Goal: Transaction & Acquisition: Purchase product/service

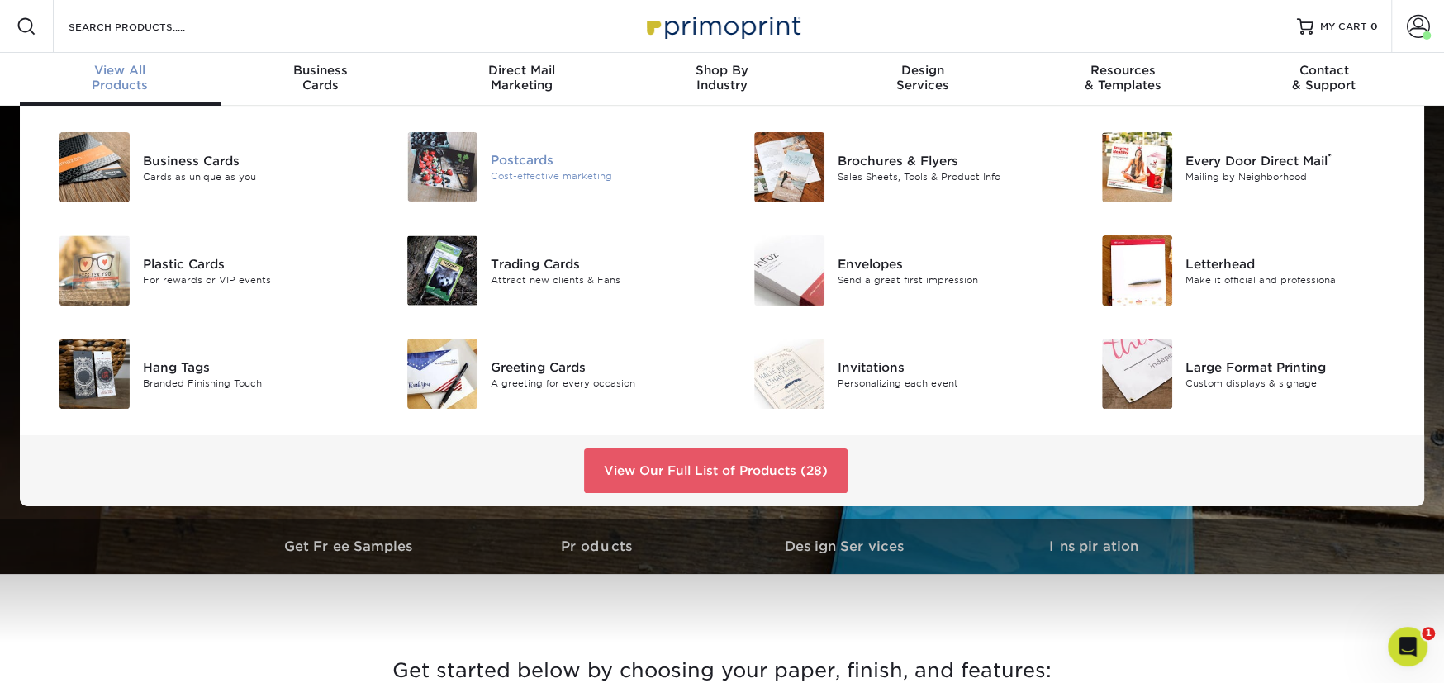
click at [518, 160] on div "Postcards" at bounding box center [600, 160] width 219 height 18
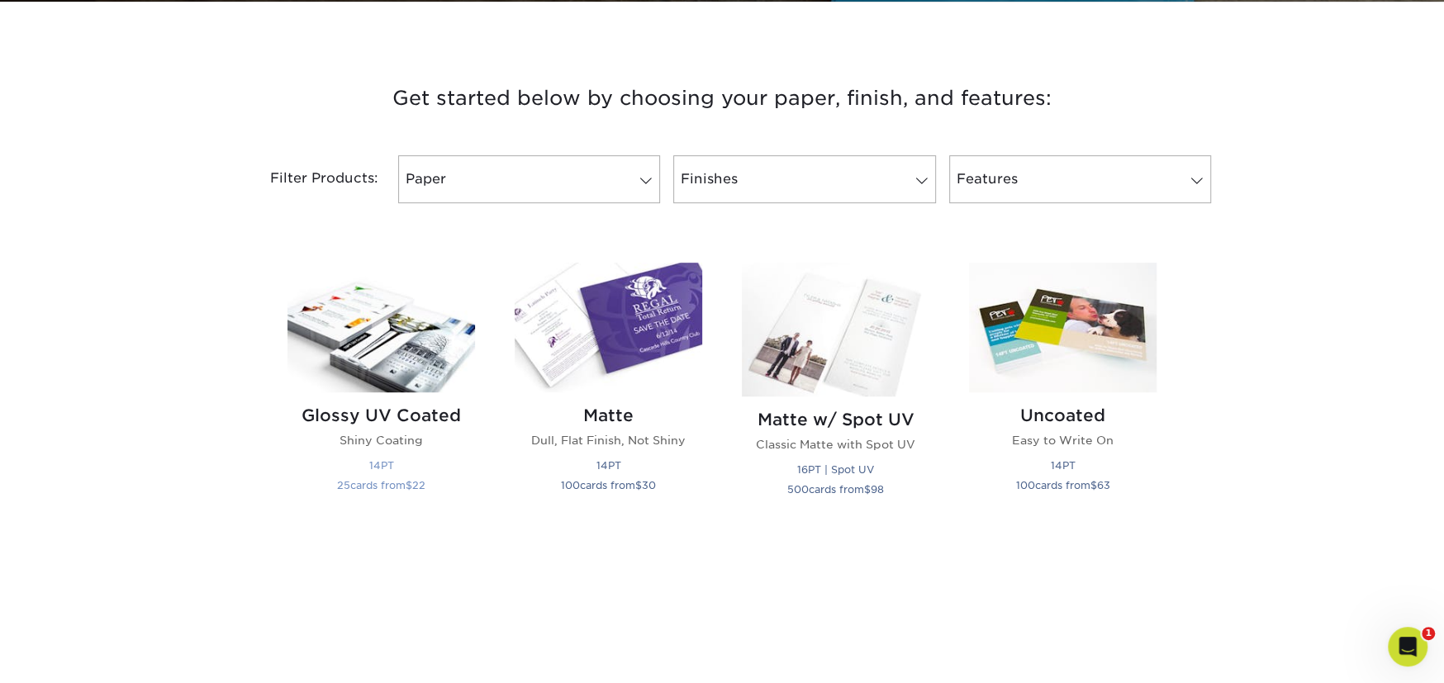
scroll to position [661, 0]
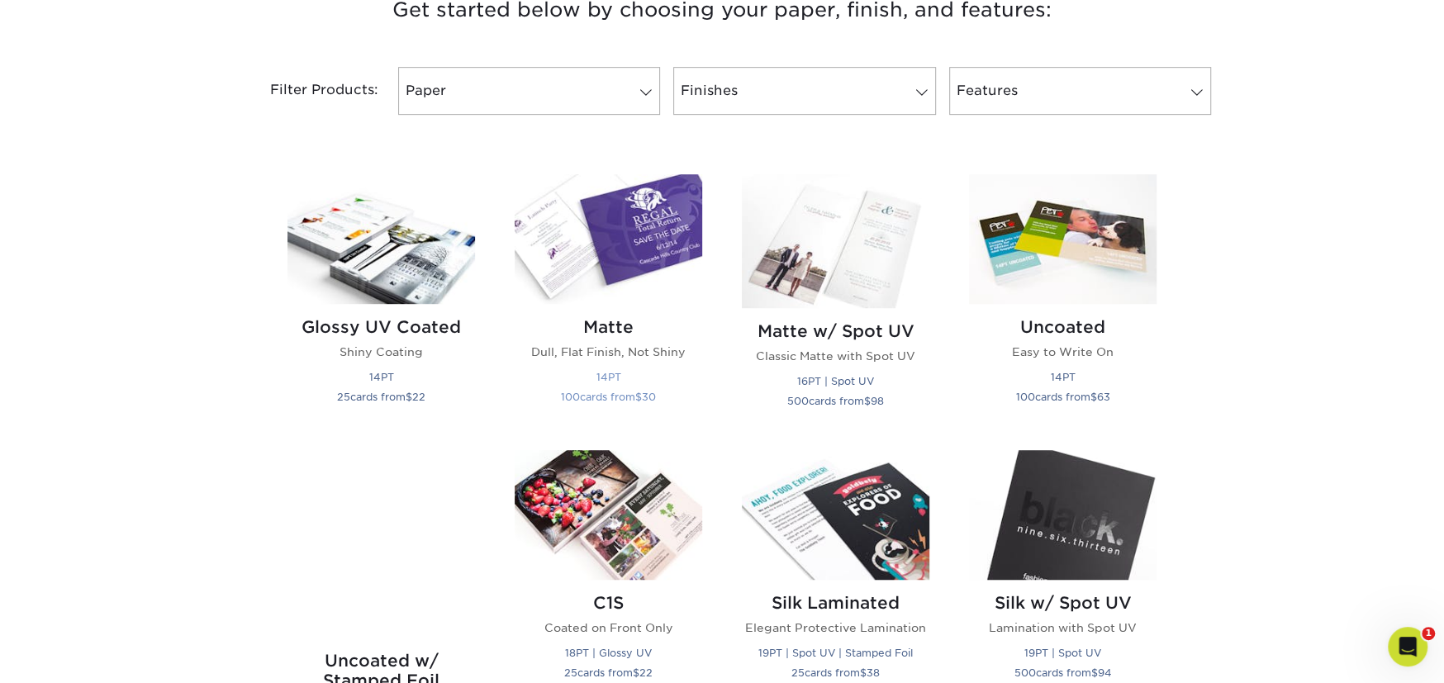
click at [608, 321] on h2 "Matte" at bounding box center [609, 327] width 188 height 20
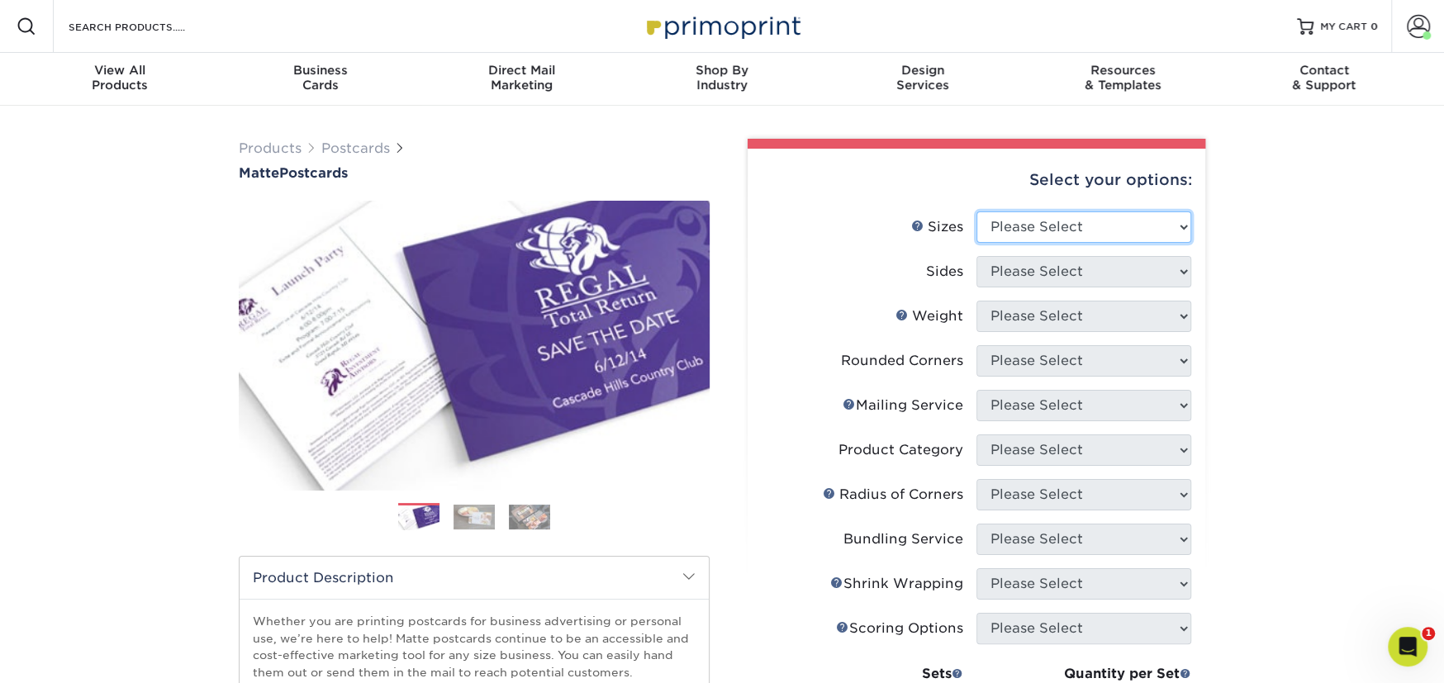
click at [1019, 230] on select "Please Select 1.5" x 7" 2" x 4" 2" x 6" 2" x 7" 2" x 8" 2.12" x 5.5" 2.125" x 5…" at bounding box center [1084, 227] width 215 height 31
select select "4.00x6.00"
click at [977, 212] on select "Please Select 1.5" x 7" 2" x 4" 2" x 6" 2" x 7" 2" x 8" 2.12" x 5.5" 2.125" x 5…" at bounding box center [1084, 227] width 215 height 31
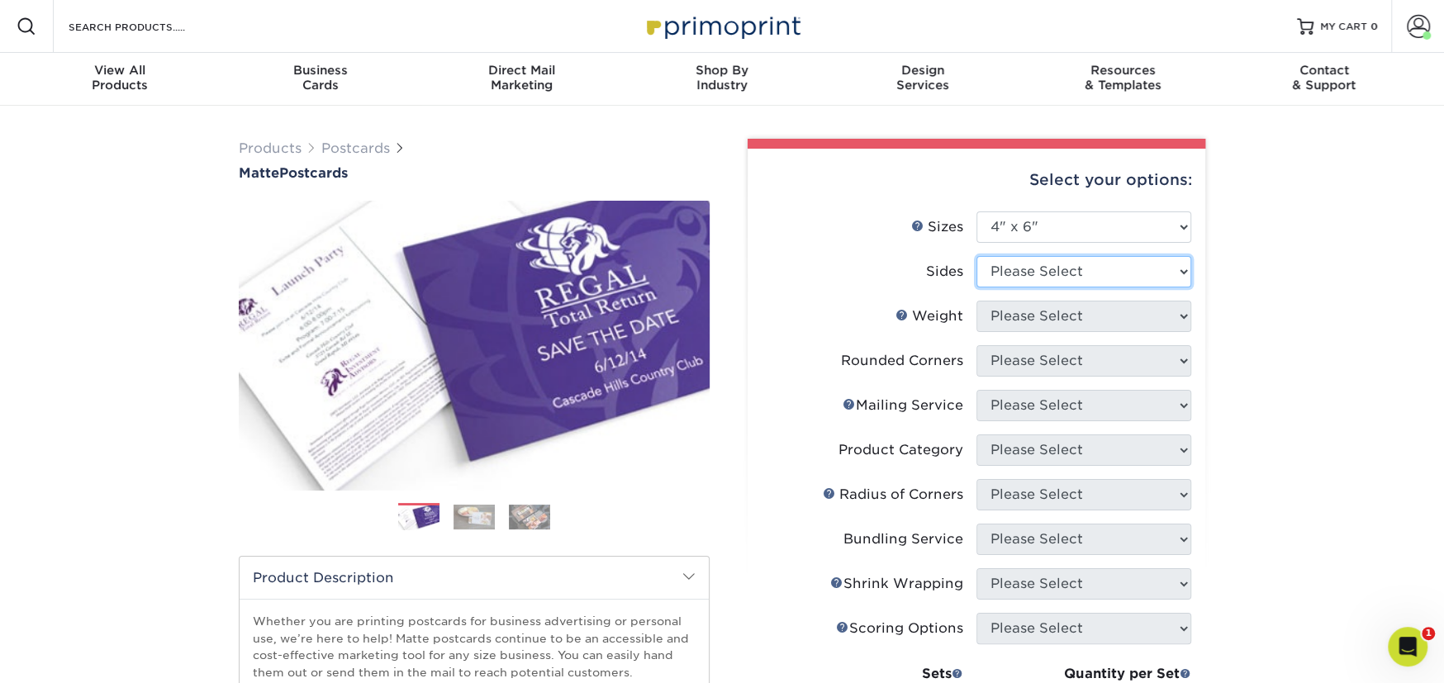
click at [1026, 276] on select "Please Select Print Both Sides Print Front Only" at bounding box center [1084, 271] width 215 height 31
select select "13abbda7-1d64-4f25-8bb2-c179b224825d"
click at [977, 256] on select "Please Select Print Both Sides Print Front Only" at bounding box center [1084, 271] width 215 height 31
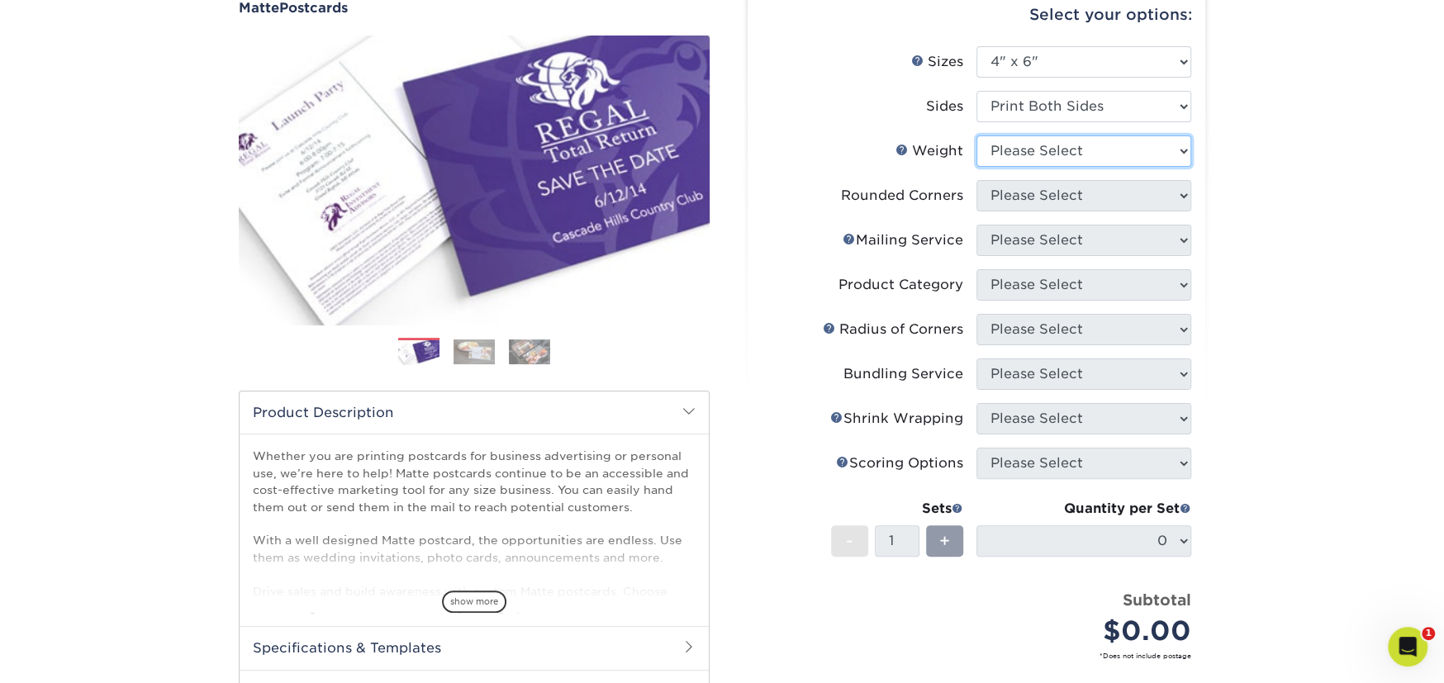
click at [1049, 157] on select "Please Select 16PT 14PT" at bounding box center [1084, 151] width 215 height 31
select select "14PT"
click at [977, 136] on select "Please Select 16PT 14PT" at bounding box center [1084, 151] width 215 height 31
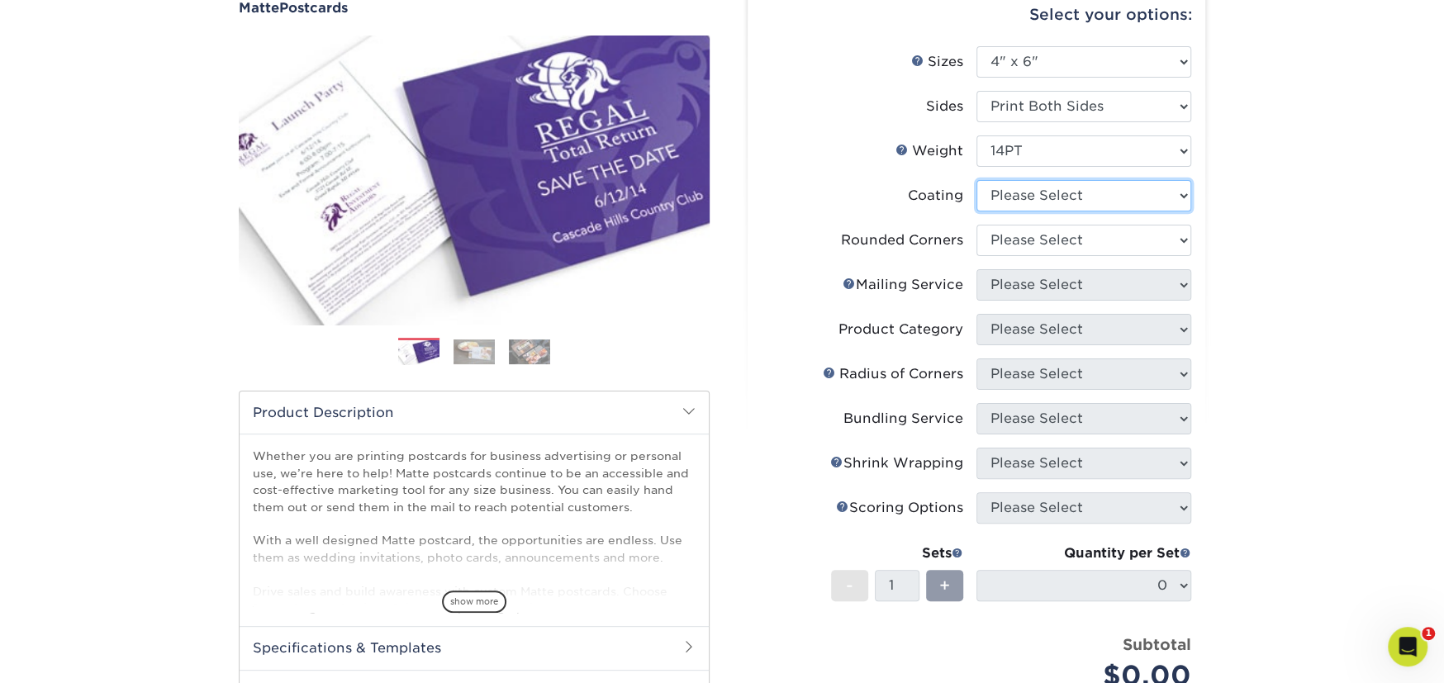
click at [1044, 202] on select at bounding box center [1084, 195] width 215 height 31
select select "121bb7b5-3b4d-429f-bd8d-bbf80e953313"
click at [977, 180] on select at bounding box center [1084, 195] width 215 height 31
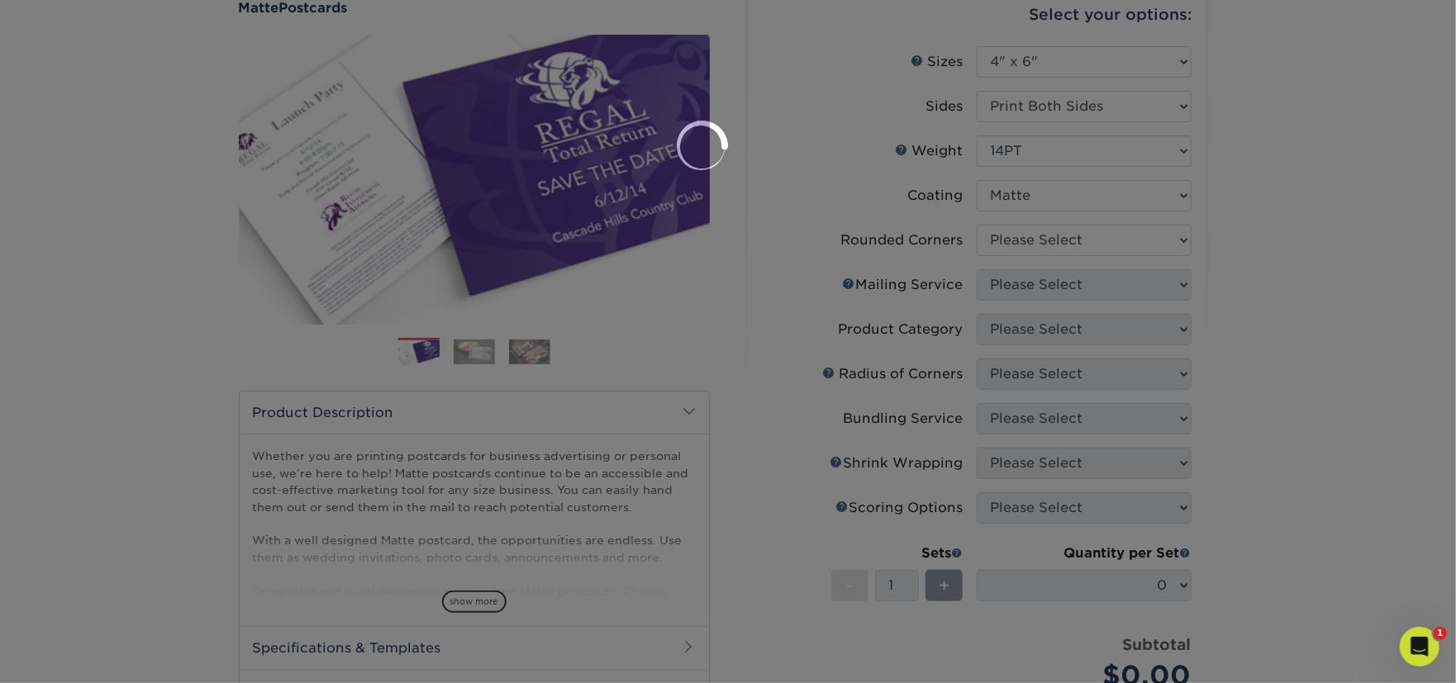
click at [1027, 250] on div at bounding box center [728, 341] width 1456 height 683
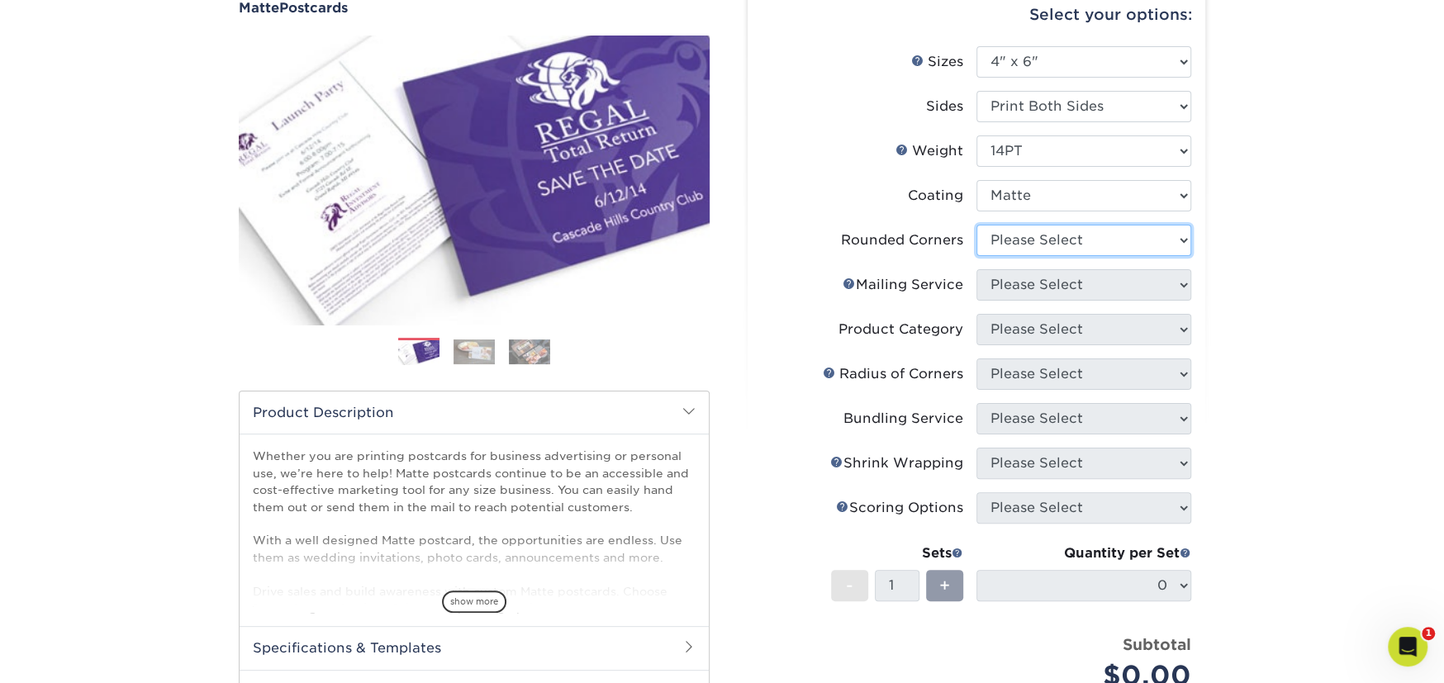
click at [1003, 241] on select "Please Select Yes - Round 4 Corners No" at bounding box center [1084, 240] width 215 height 31
select select "0"
click at [977, 225] on select "Please Select Yes - Round 4 Corners No" at bounding box center [1084, 240] width 215 height 31
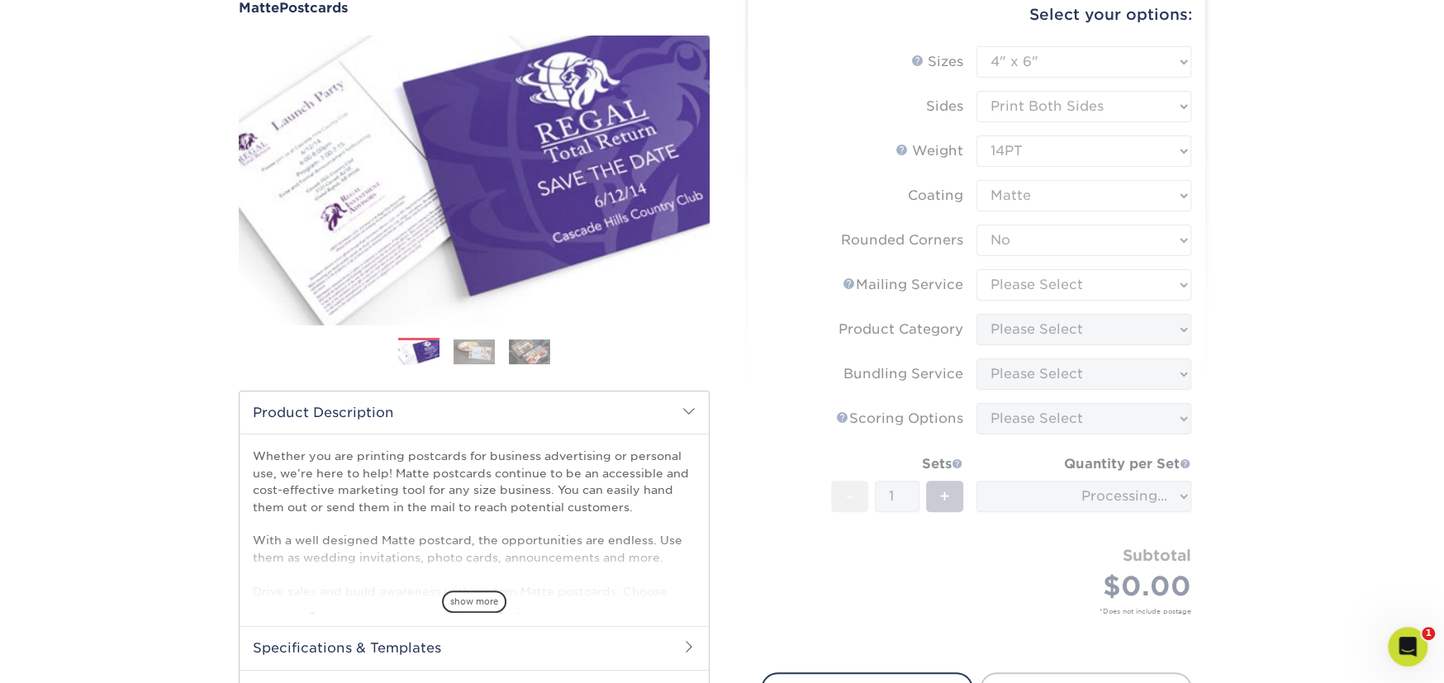
click at [1010, 283] on form "Sizes Help Sizes Please Select 1.5" x 7" 2" x 4" 2" x 6" 2" x 7" 2" x 8" 2.12" …" at bounding box center [976, 349] width 431 height 607
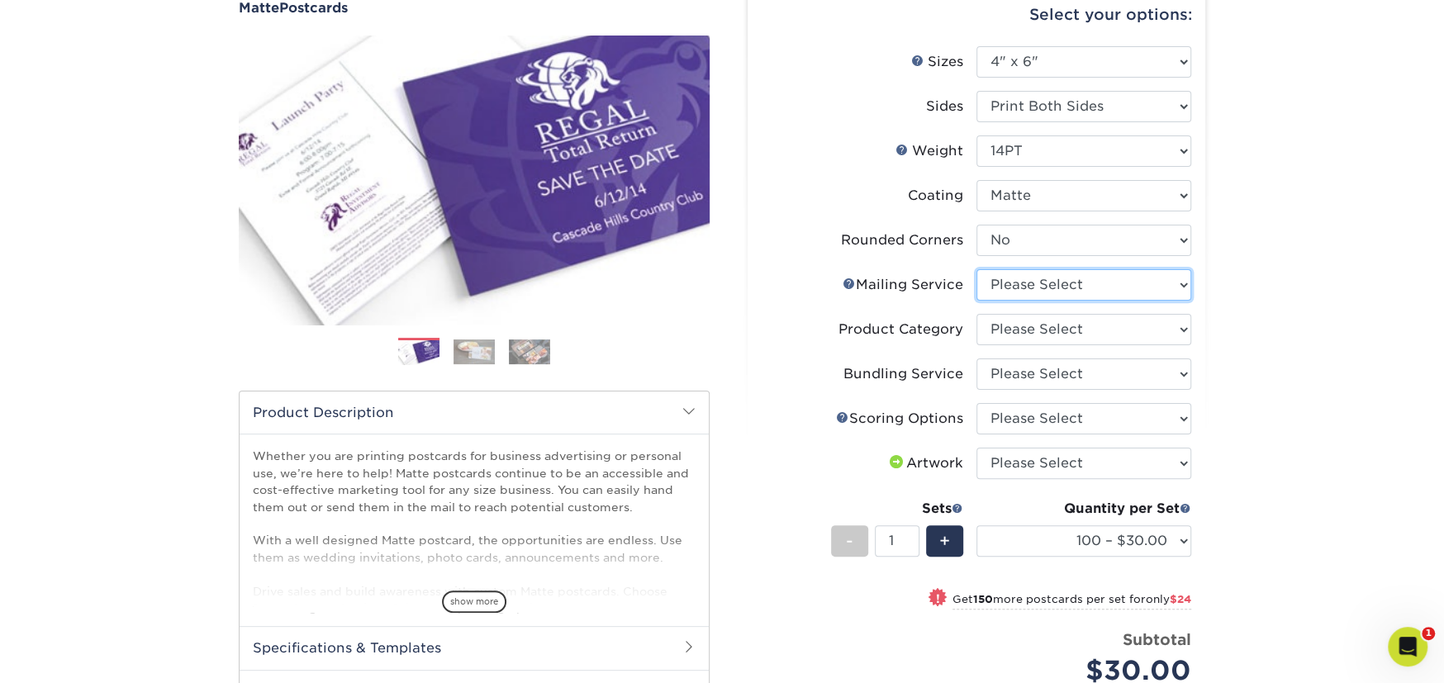
click at [1034, 285] on select "Please Select No Direct Mailing Service No, I will mail/stamp/imprint Direct Ma…" at bounding box center [1084, 284] width 215 height 31
select select "3e5e9bdd-d78a-4c28-a41d-fe1407925ca6"
click at [977, 269] on select "Please Select No Direct Mailing Service No, I will mail/stamp/imprint Direct Ma…" at bounding box center [1084, 284] width 215 height 31
click at [1025, 323] on select "Please Select Postcards" at bounding box center [1084, 329] width 215 height 31
select select "9b7272e0-d6c8-4c3c-8e97-d3a1bcdab858"
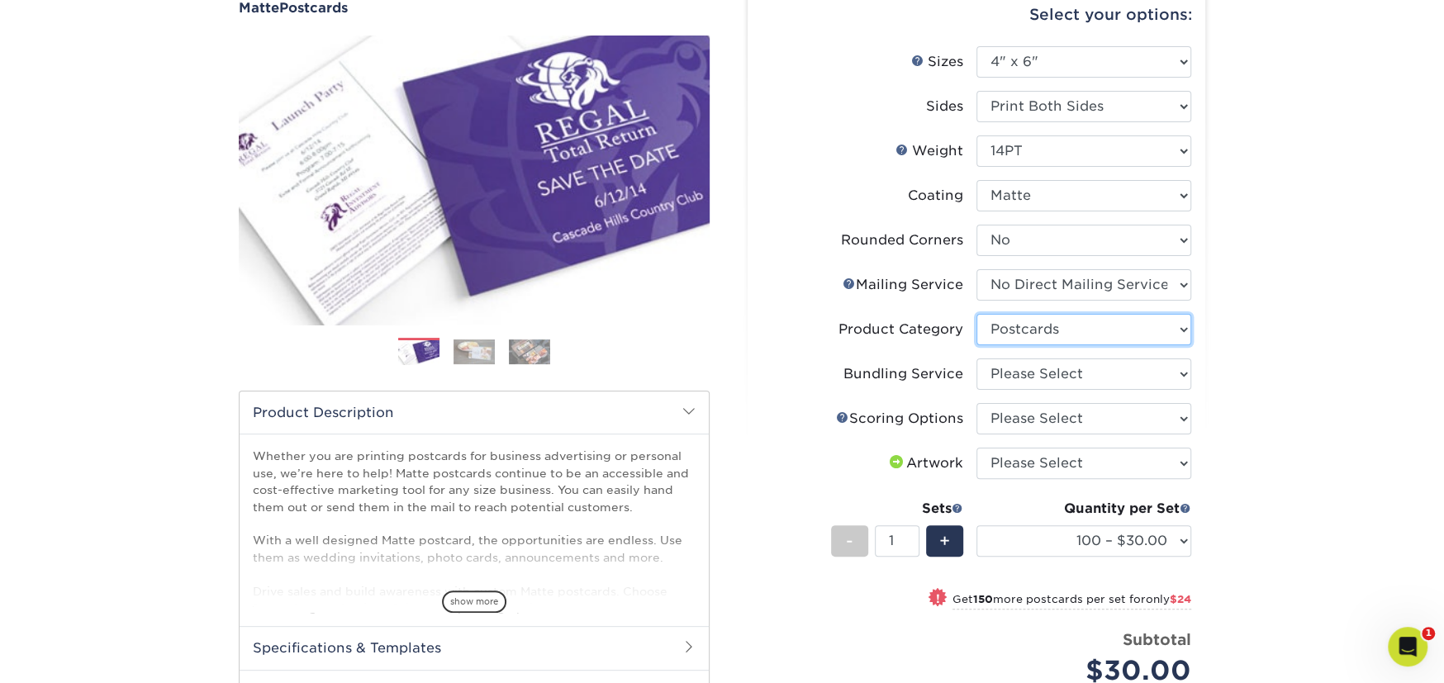
click at [977, 314] on select "Please Select Postcards" at bounding box center [1084, 329] width 215 height 31
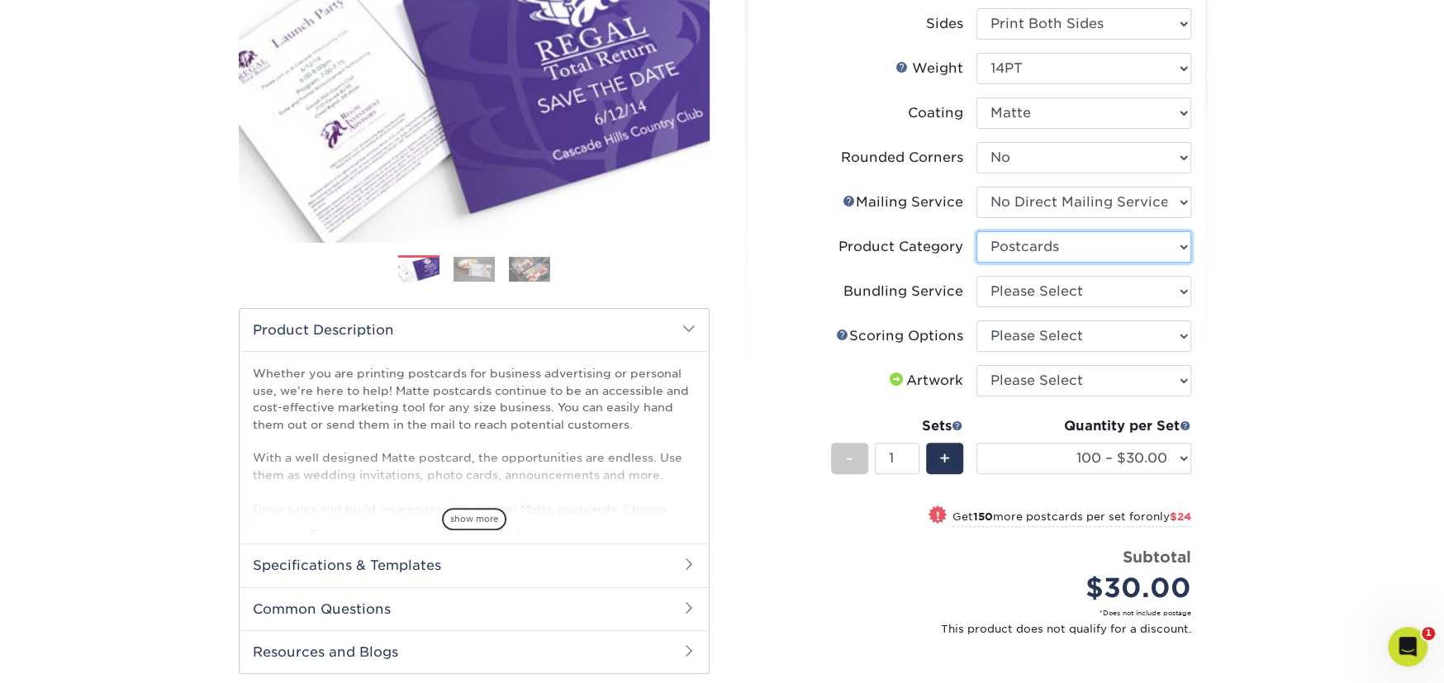
scroll to position [330, 0]
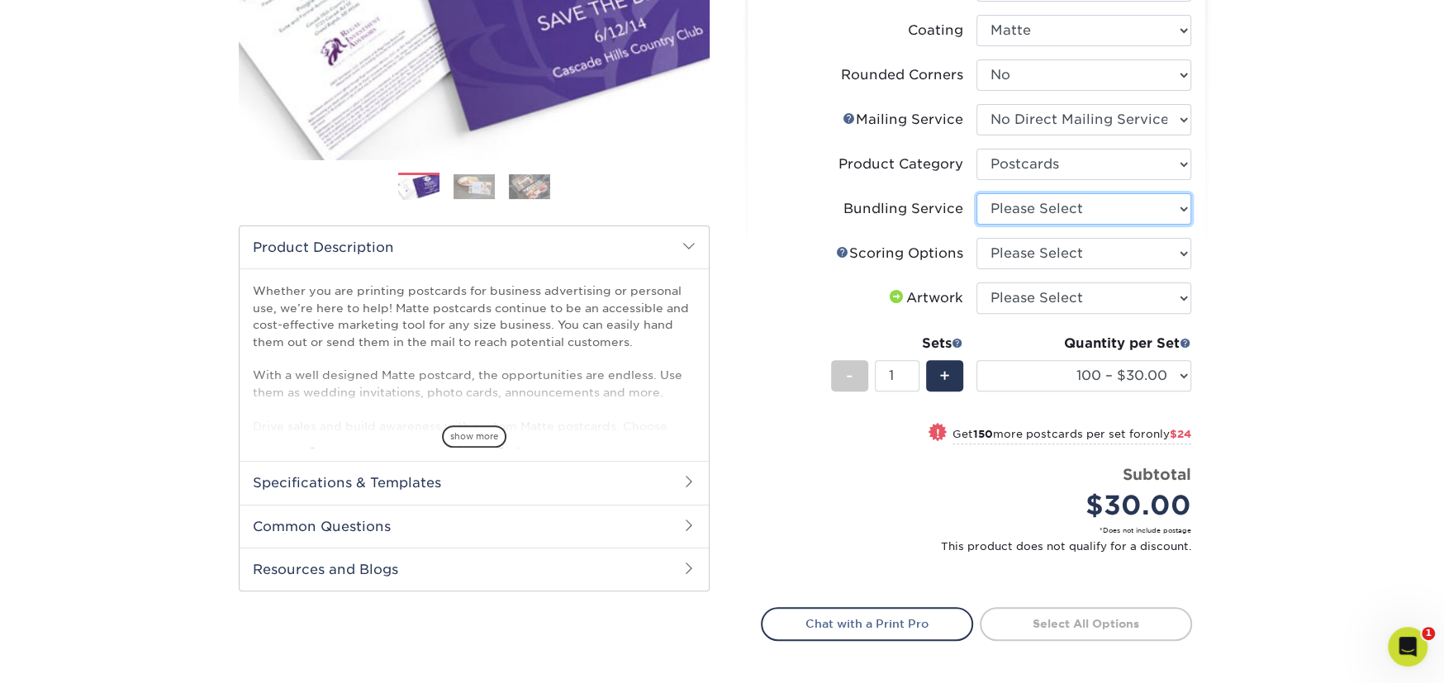
click at [1030, 214] on select "Please Select No Bundling Services Yes, Bundles of 50 (+2 Days) Yes, Bundles of…" at bounding box center [1084, 208] width 215 height 31
select select "58689abb-25c0-461c-a4c3-a80b627d6649"
click at [977, 193] on select "Please Select No Bundling Services Yes, Bundles of 50 (+2 Days) Yes, Bundles of…" at bounding box center [1084, 208] width 215 height 31
click at [1025, 248] on select "Please Select No Scoring One Score" at bounding box center [1084, 253] width 215 height 31
select select "16ebe401-5398-422d-8cb0-f3adbb82deb5"
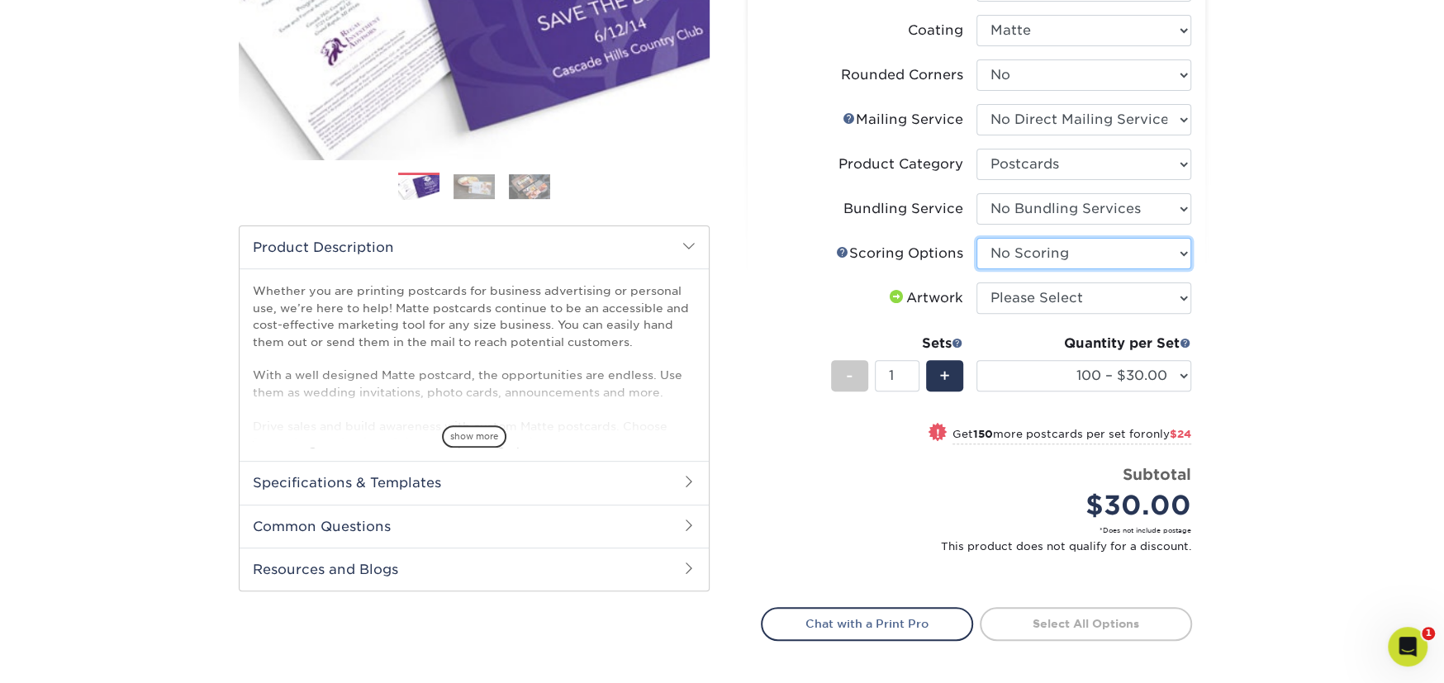
click at [977, 238] on select "Please Select No Scoring One Score" at bounding box center [1084, 253] width 215 height 31
click at [1069, 304] on select "Please Select I will upload files I need a design - $150" at bounding box center [1084, 298] width 215 height 31
select select "upload"
click at [977, 283] on select "Please Select I will upload files I need a design - $150" at bounding box center [1084, 298] width 215 height 31
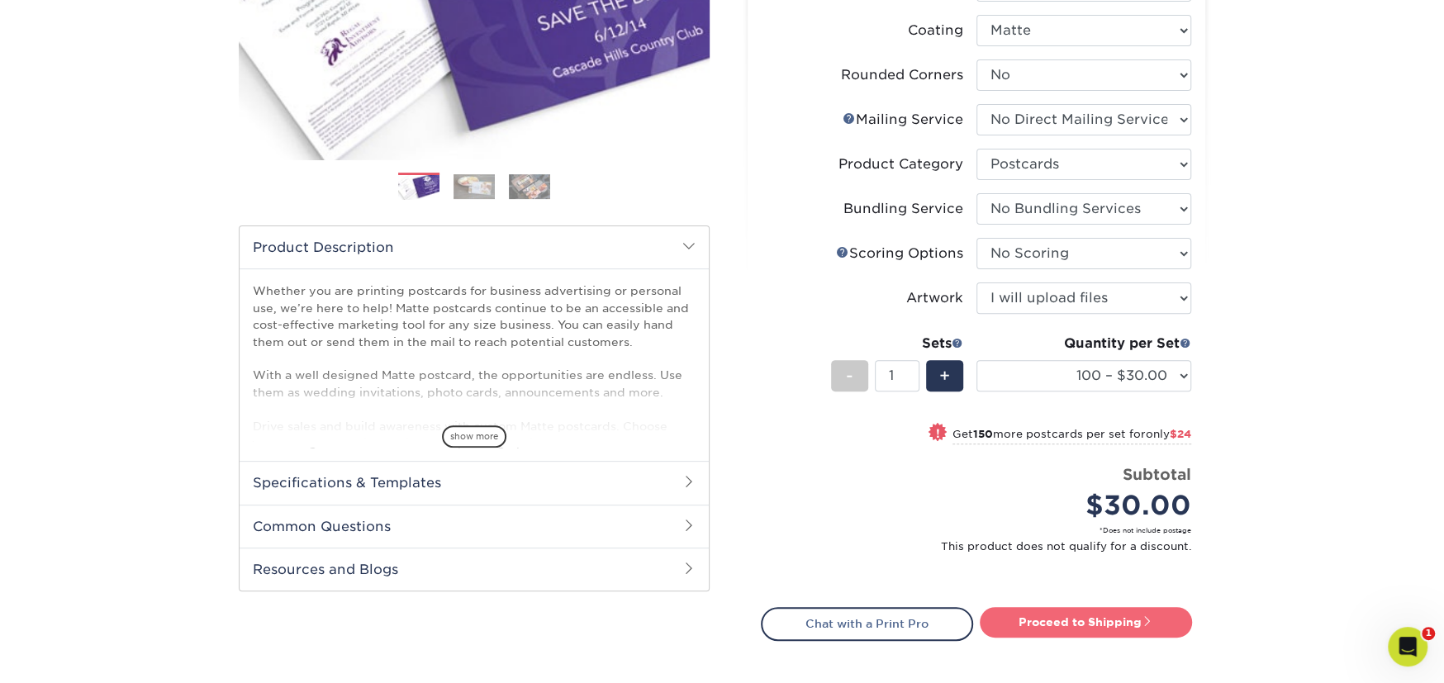
click at [1141, 626] on link "Proceed to Shipping" at bounding box center [1086, 622] width 212 height 30
type input "Set 1"
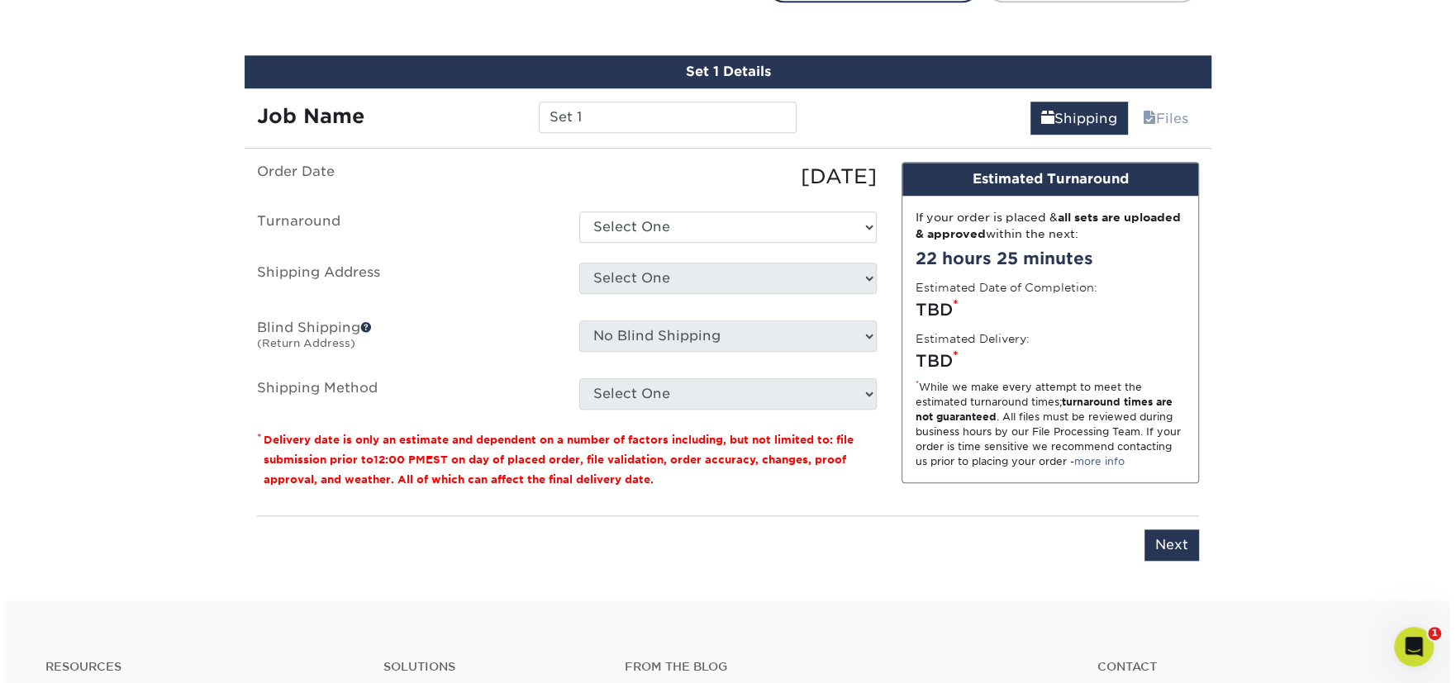
scroll to position [982, 0]
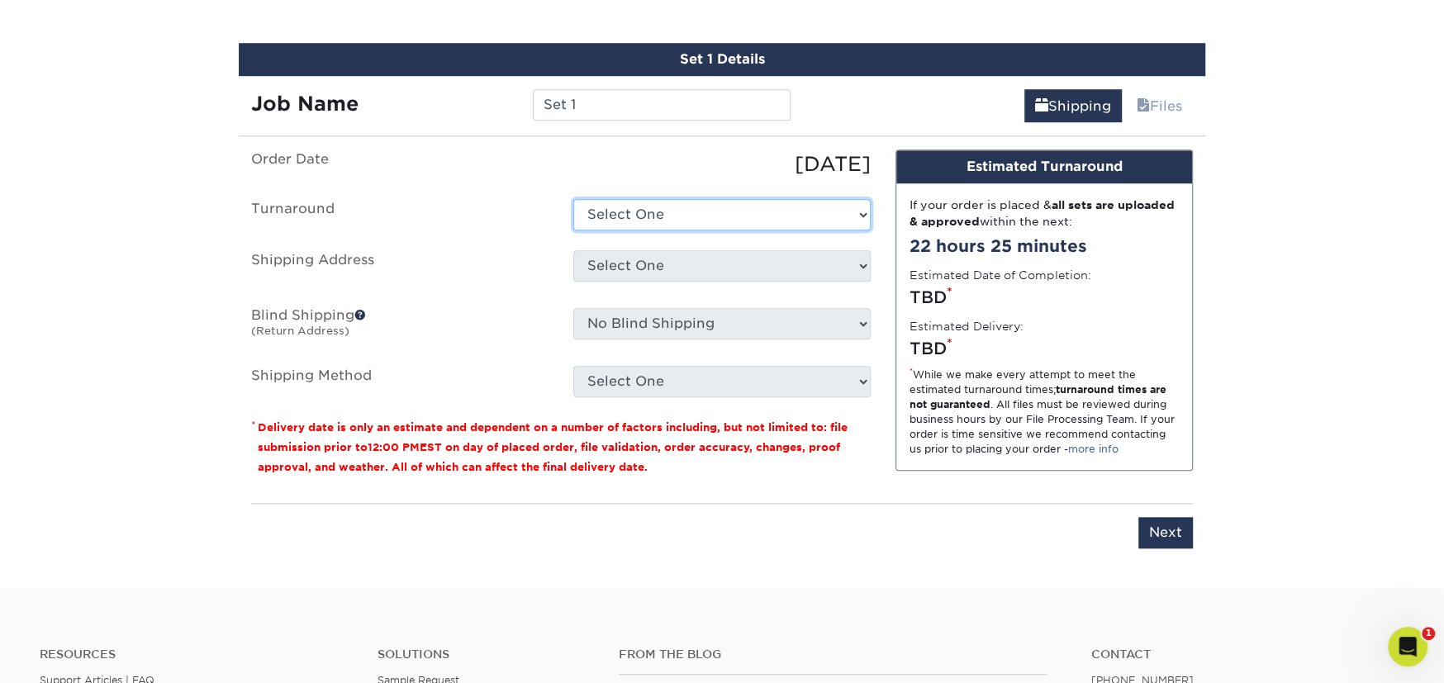
click at [645, 224] on select "Select One 2-4 Business Days 2 Day Next Business Day" at bounding box center [721, 214] width 297 height 31
select select "734dce4a-c52e-4e06-8cc9-b20774488c39"
click at [573, 199] on select "Select One 2-4 Business Days 2 Day Next Business Day" at bounding box center [721, 214] width 297 height 31
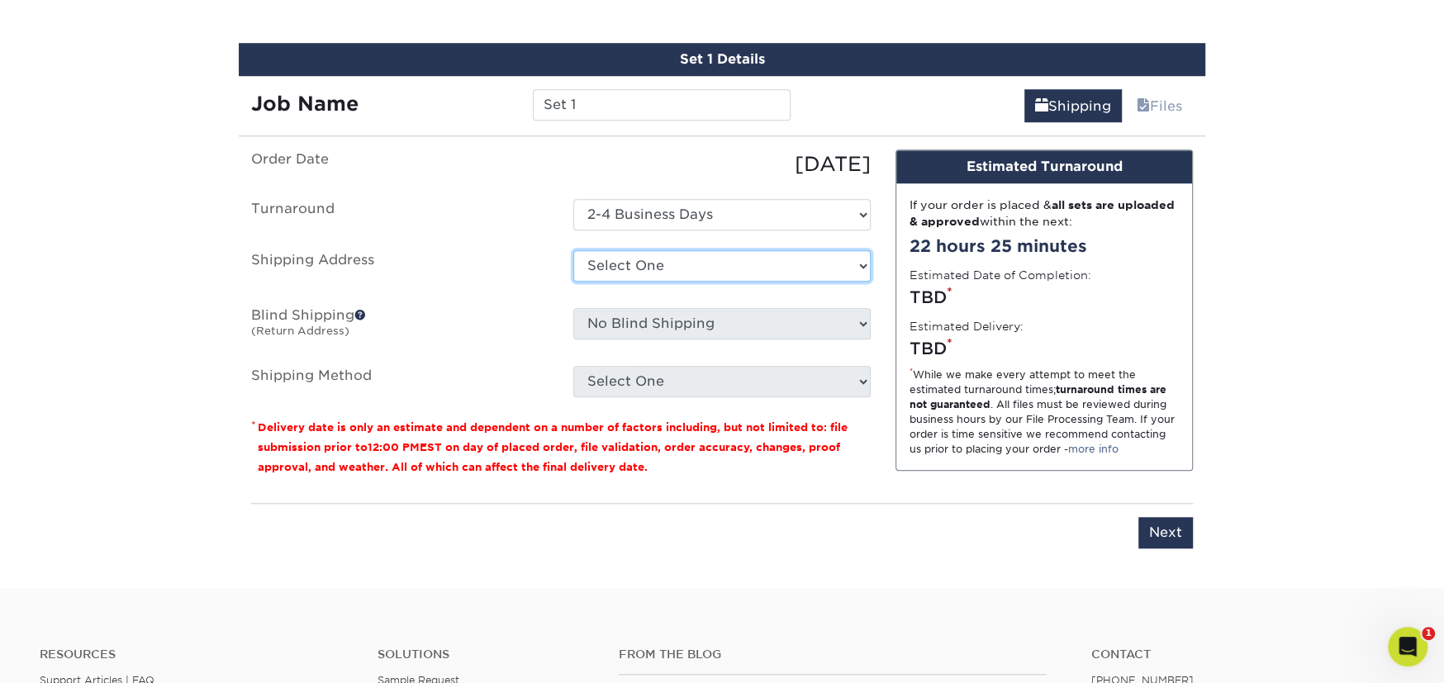
click at [654, 265] on select "Select One Ayesha Kazi Becky Chrisman Becky Sunapee Maria Murphy Mercado Global…" at bounding box center [721, 265] width 297 height 31
click at [762, 262] on select "Select One Ayesha Kazi Becky Chrisman Becky Sunapee Maria Murphy Mercado Global…" at bounding box center [721, 265] width 297 height 31
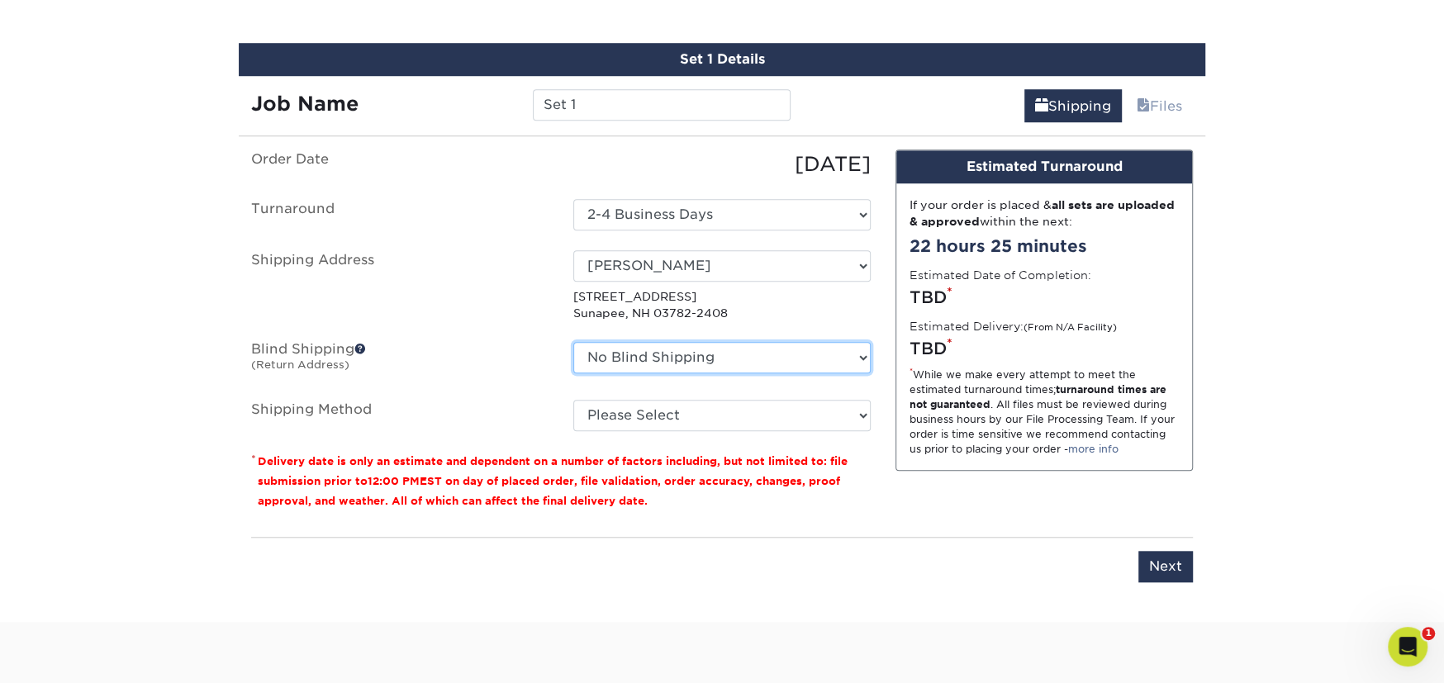
click at [679, 352] on select "No Blind Shipping Ayesha Kazi Becky Chrisman Becky Sunapee Maria Murphy Mercado…" at bounding box center [721, 357] width 297 height 31
click at [489, 354] on label "Blind Shipping (Return Address)" at bounding box center [400, 361] width 322 height 38
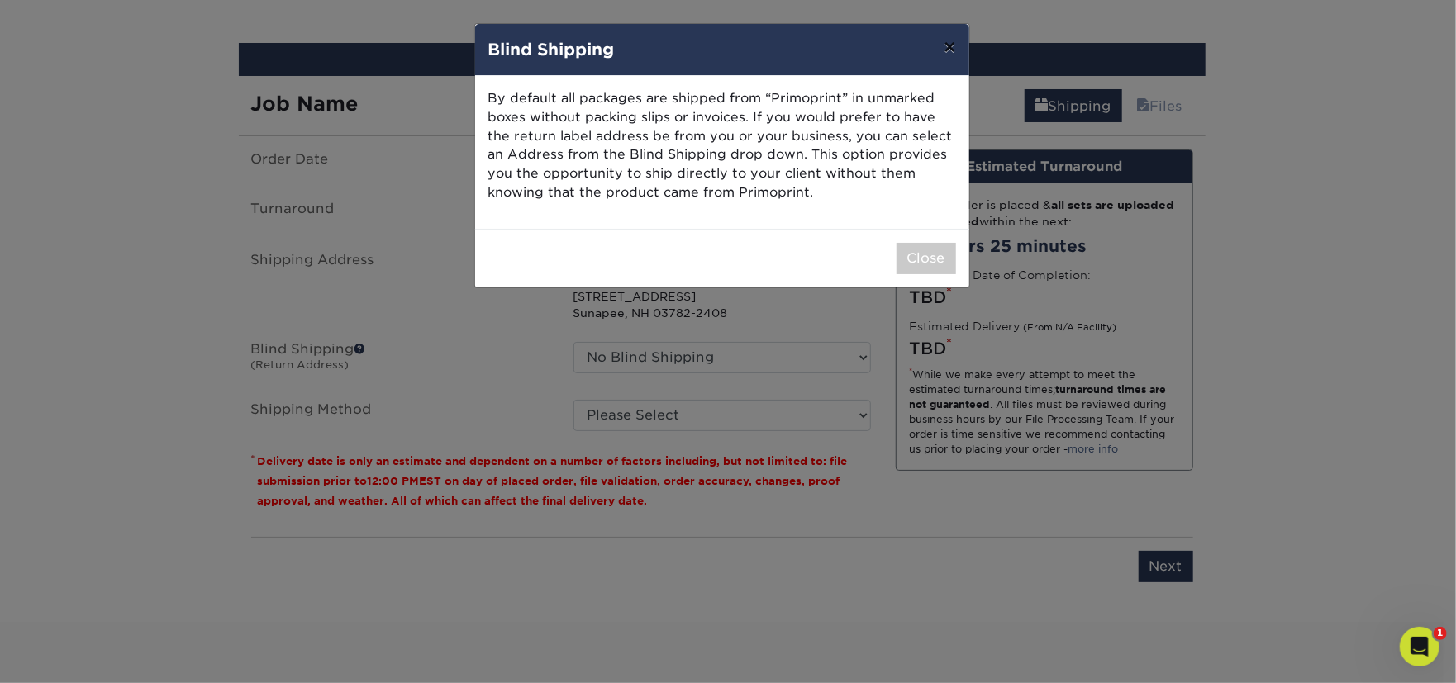
click at [949, 48] on button "×" at bounding box center [949, 47] width 38 height 46
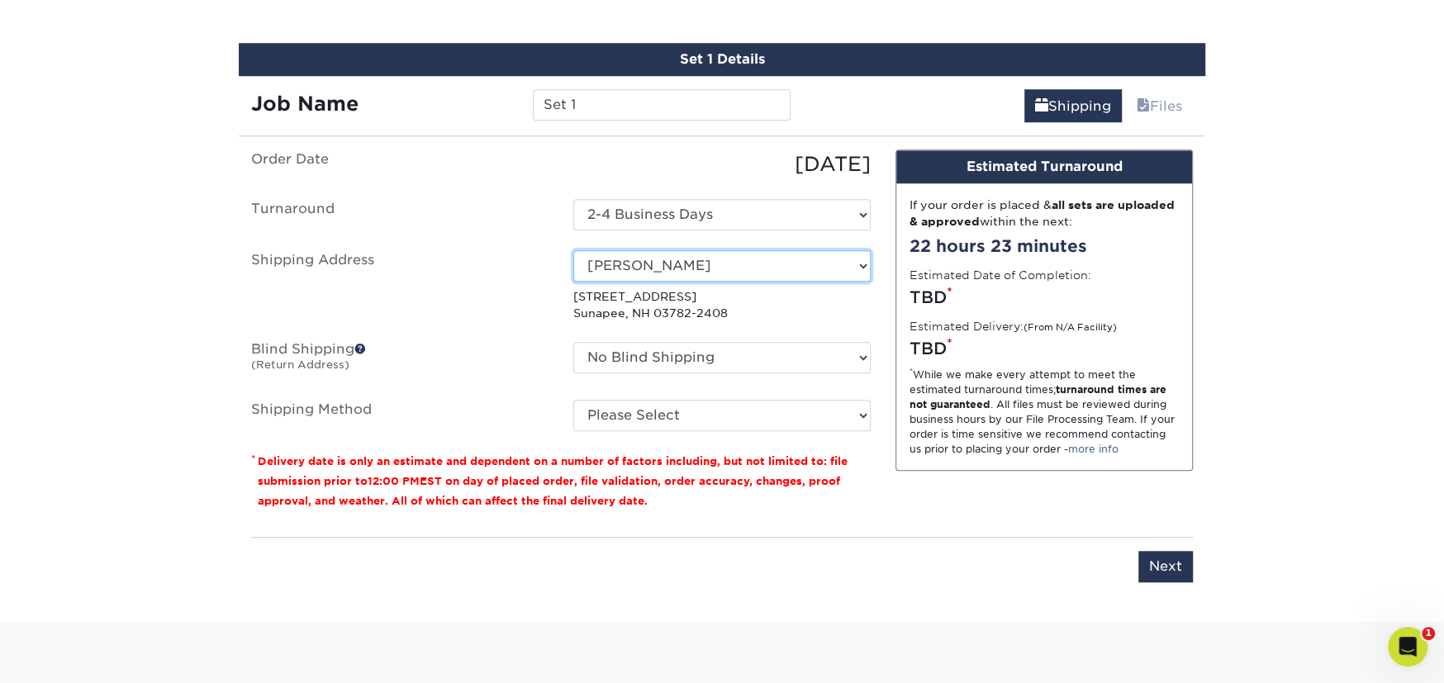
click at [711, 257] on select "Select One Ayesha Kazi Becky Chrisman Becky Sunapee Maria Murphy Mercado Global…" at bounding box center [721, 265] width 297 height 31
click at [573, 250] on select "Select One Ayesha Kazi Becky Chrisman Becky Sunapee Maria Murphy Mercado Global…" at bounding box center [721, 265] width 297 height 31
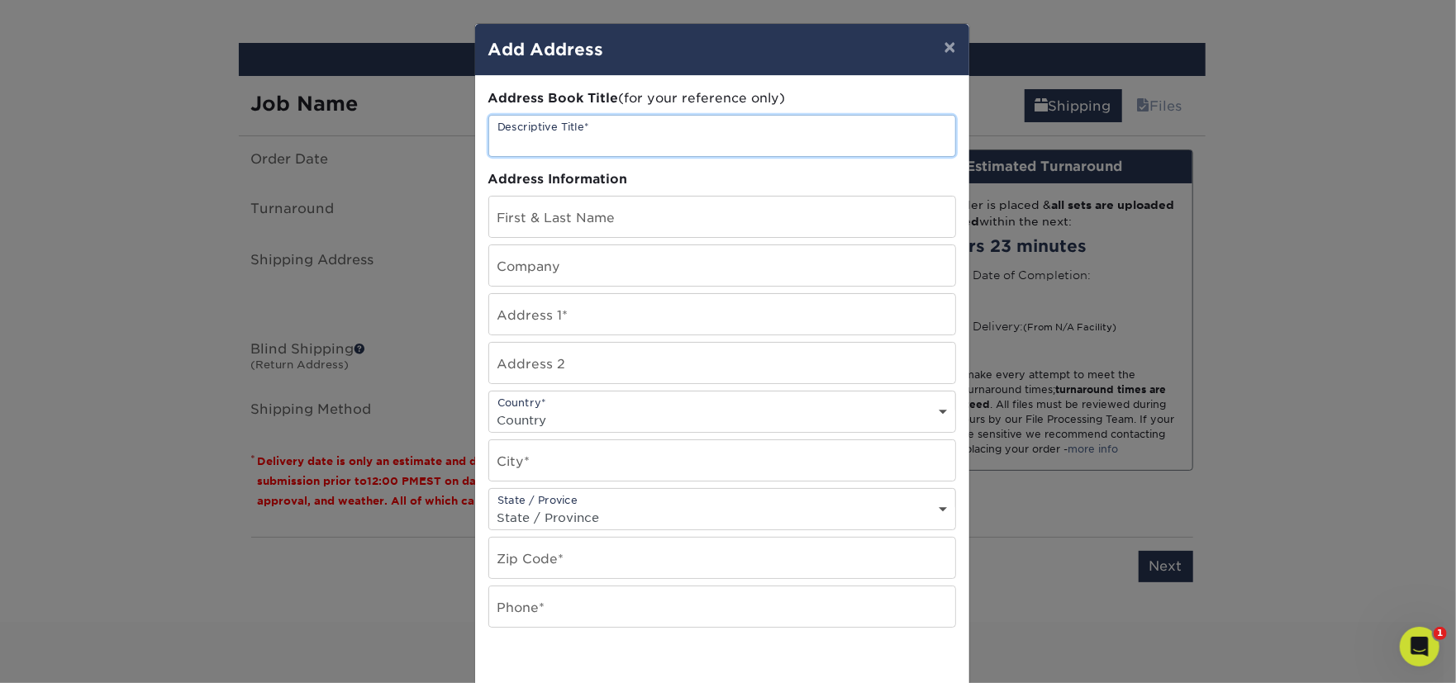
click at [687, 135] on input "text" at bounding box center [722, 136] width 466 height 40
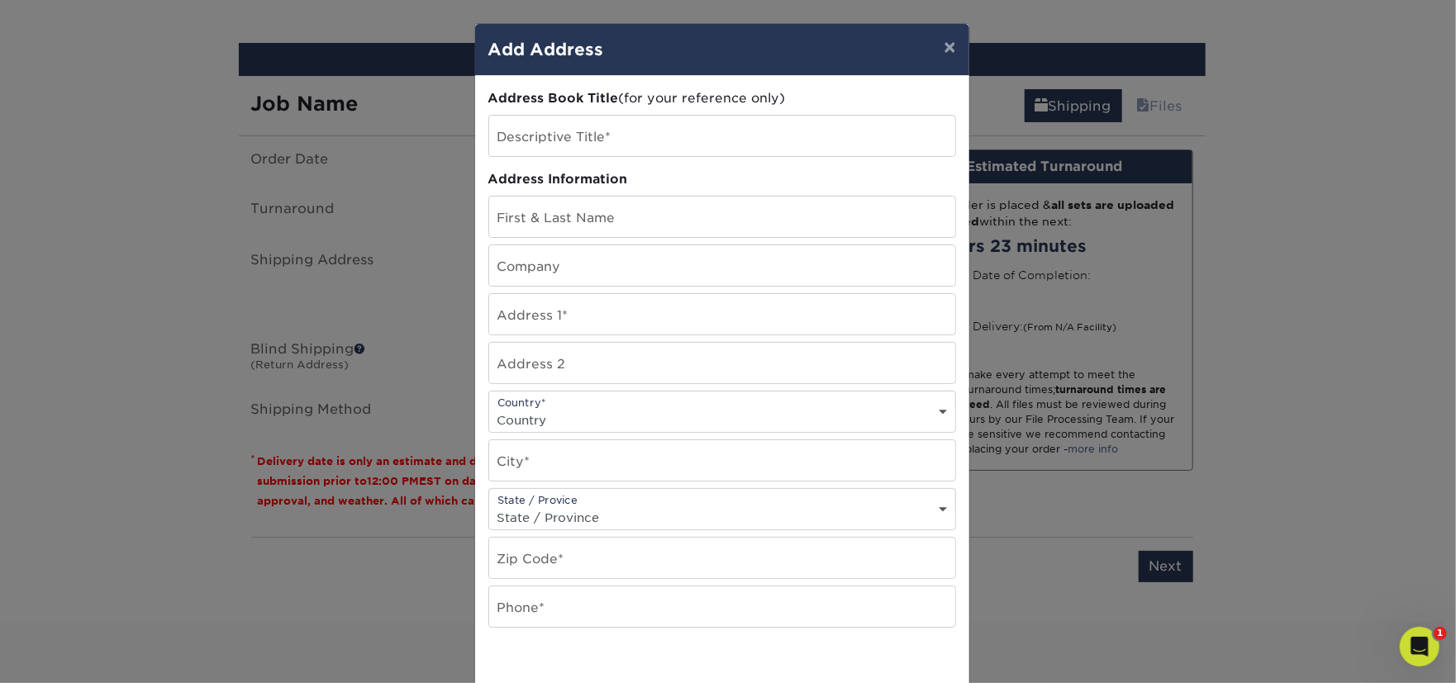
drag, startPoint x: 1346, startPoint y: 224, endPoint x: 938, endPoint y: 212, distance: 408.3
click at [1346, 224] on div "× Add Address Address Book Title (for your reference only) Descriptive Title* A…" at bounding box center [728, 341] width 1456 height 683
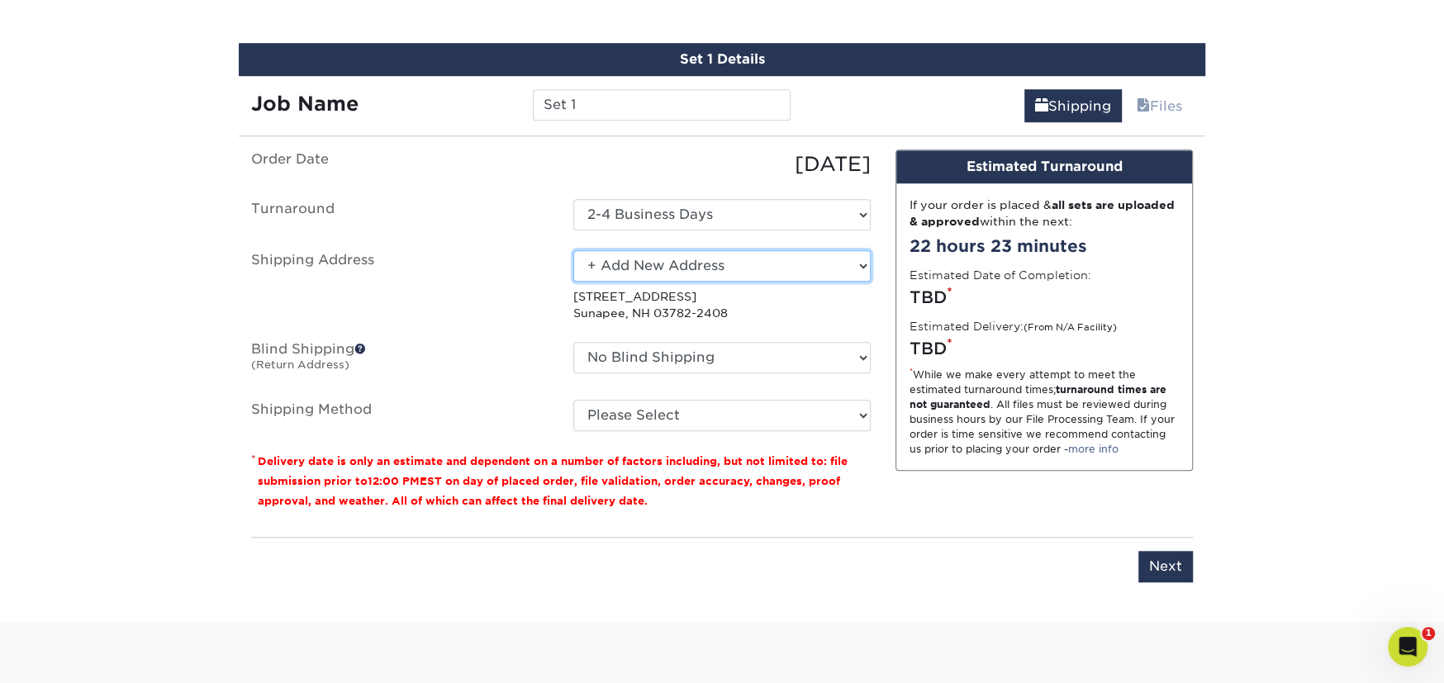
click at [791, 264] on select "Select One Ayesha Kazi Becky Chrisman Becky Sunapee Maria Murphy Mercado Global…" at bounding box center [721, 265] width 297 height 31
click at [573, 250] on select "Select One Ayesha Kazi Becky Chrisman Becky Sunapee Maria Murphy Mercado Global…" at bounding box center [721, 265] width 297 height 31
click at [620, 262] on select "Select One Ayesha Kazi Becky Chrisman Becky Sunapee Maria Murphy Mercado Global…" at bounding box center [721, 265] width 297 height 31
click at [573, 250] on select "Select One Ayesha Kazi Becky Chrisman Becky Sunapee Maria Murphy Mercado Global…" at bounding box center [721, 265] width 297 height 31
click at [611, 303] on p "79 Rolling Rock Rd Sunapee, NH 03782-2408" at bounding box center [721, 305] width 297 height 34
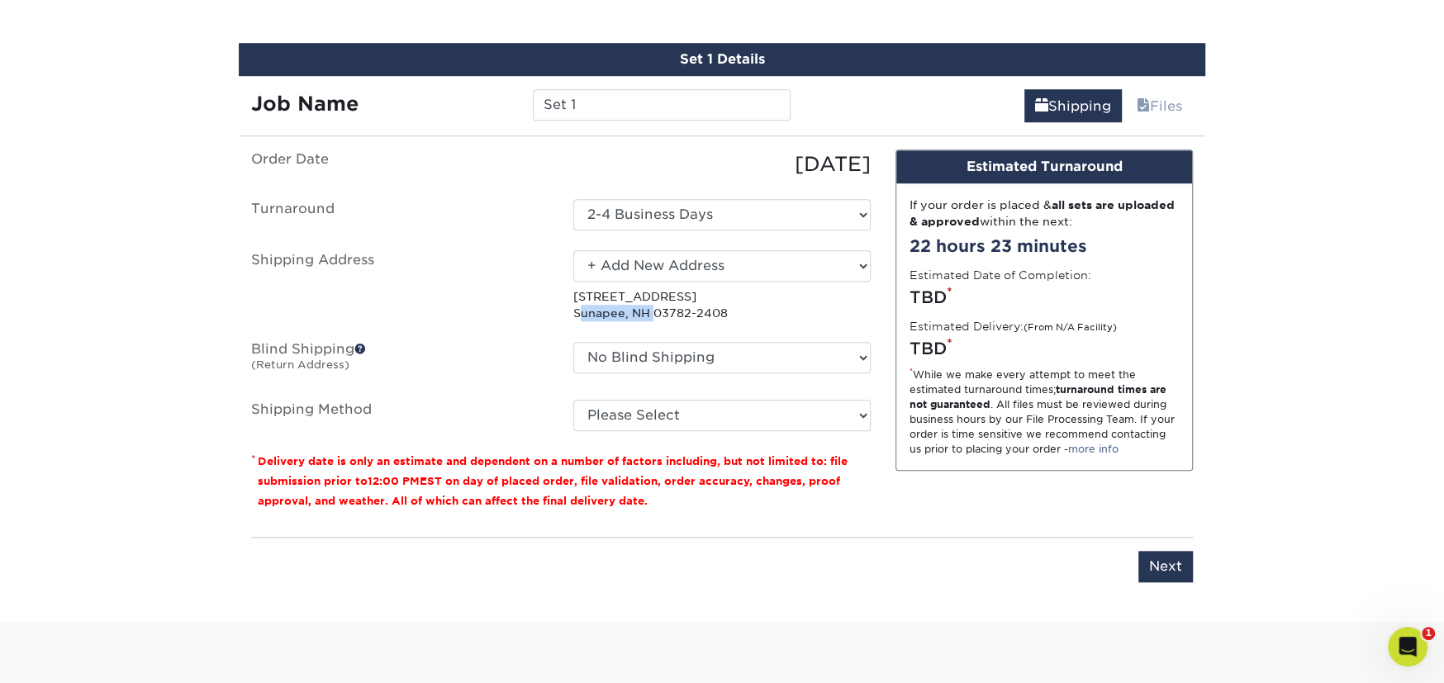
drag, startPoint x: 611, startPoint y: 303, endPoint x: 644, endPoint y: 307, distance: 33.2
click at [642, 307] on p "79 Rolling Rock Rd Sunapee, NH 03782-2408" at bounding box center [721, 305] width 297 height 34
click at [645, 273] on select "Select One Ayesha Kazi Becky Chrisman Becky Sunapee Maria Murphy Mercado Global…" at bounding box center [721, 265] width 297 height 31
click at [573, 250] on select "Select One Ayesha Kazi Becky Chrisman Becky Sunapee Maria Murphy Mercado Global…" at bounding box center [721, 265] width 297 height 31
click at [638, 265] on select "Select One Ayesha Kazi Becky Chrisman Becky Sunapee Maria Murphy Mercado Global…" at bounding box center [721, 265] width 297 height 31
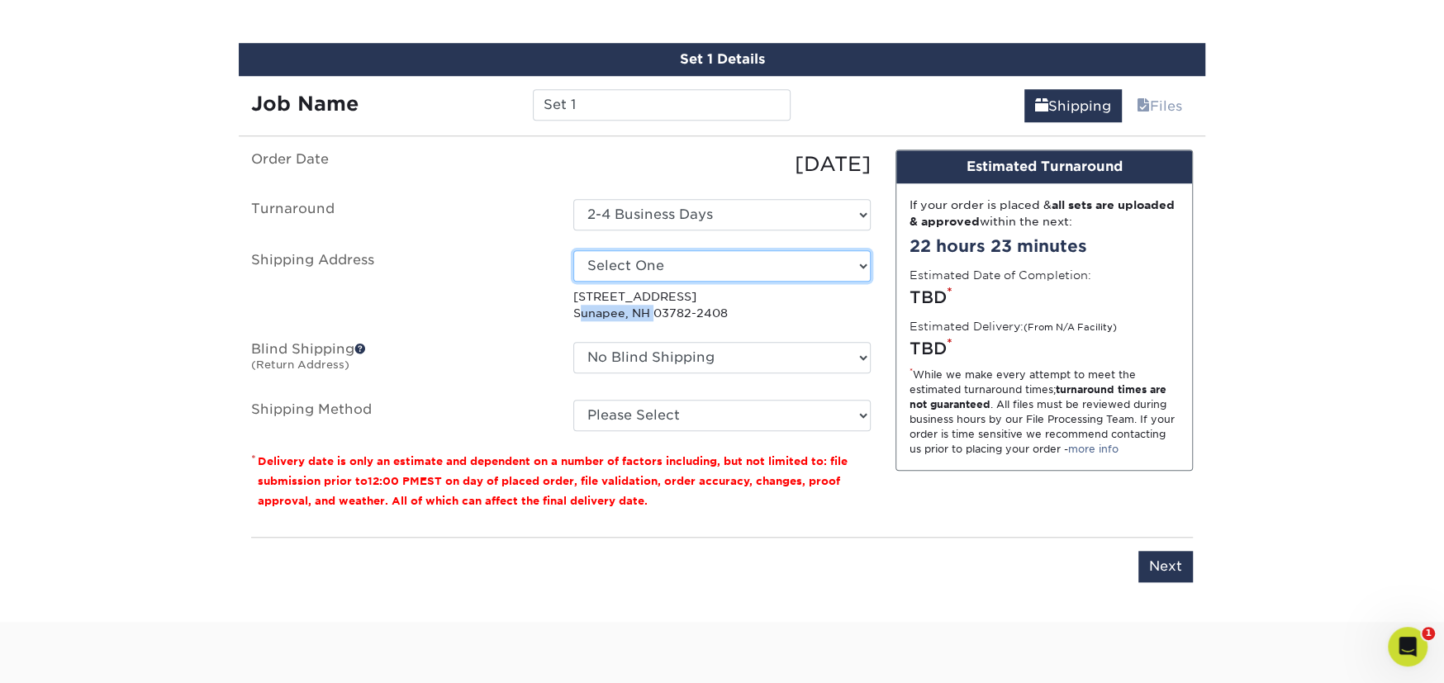
select select "newaddress"
click at [573, 250] on select "Select One Ayesha Kazi Becky Chrisman Becky Sunapee Maria Murphy Mercado Global…" at bounding box center [721, 265] width 297 height 31
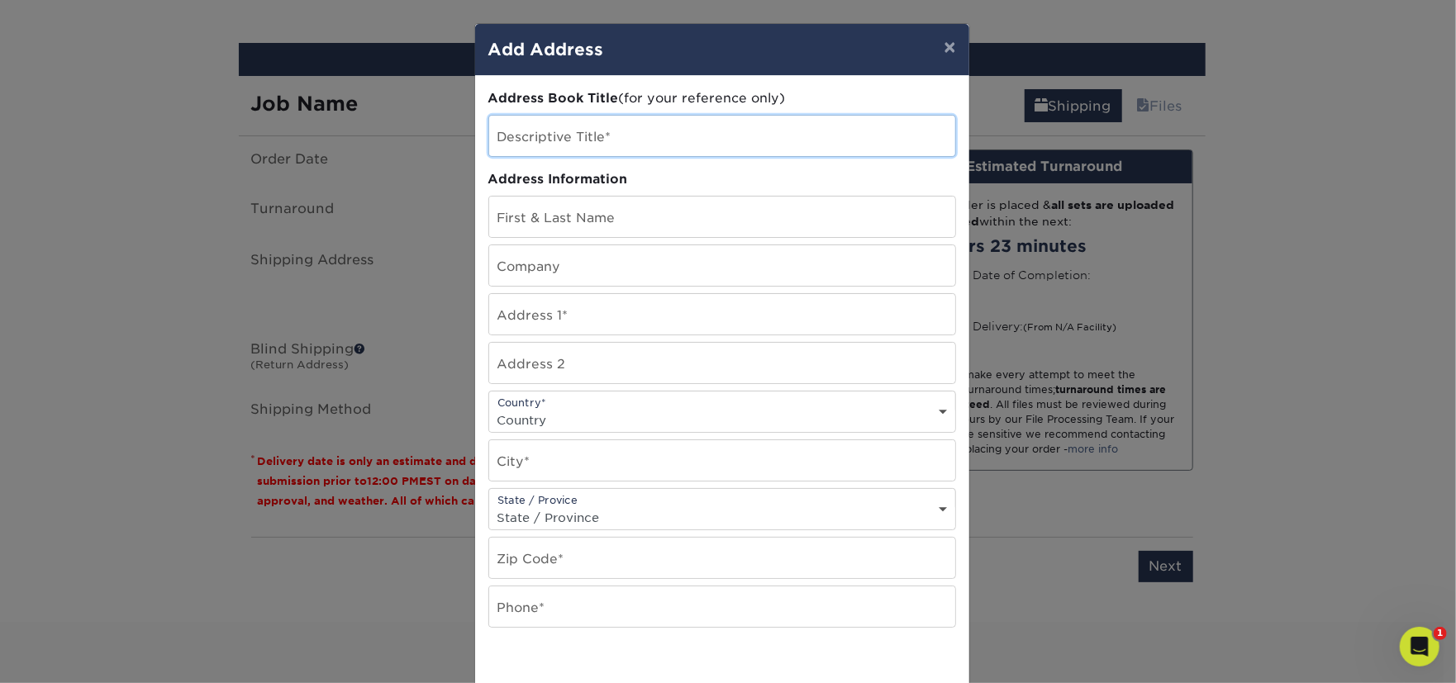
click at [586, 138] on input "text" at bounding box center [722, 136] width 466 height 40
paste input "Levi Strauss Foundation"
type input "Levi Strauss Foundation"
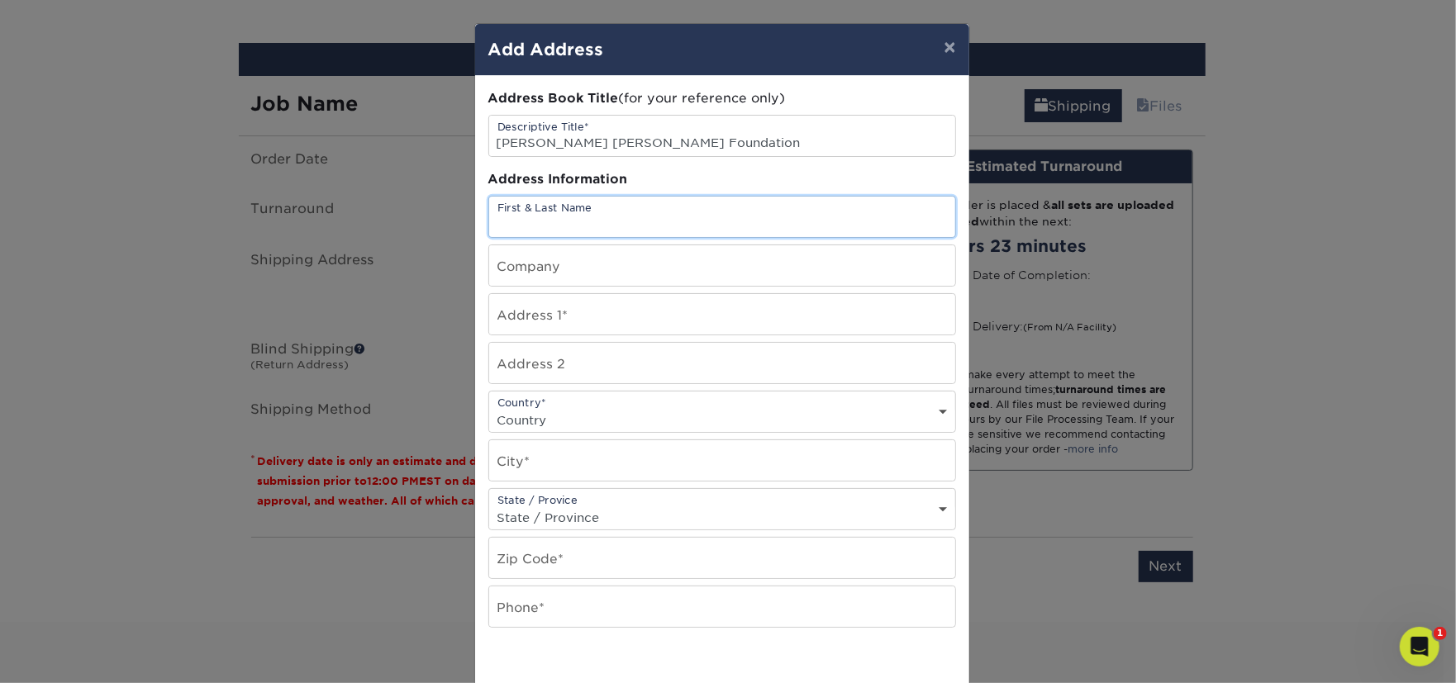
click at [605, 206] on input "text" at bounding box center [722, 217] width 466 height 40
paste input "Kim Almeida | Director of Programs | Levi Strauss Foundation 1155 Battery Stree…"
drag, startPoint x: 512, startPoint y: 222, endPoint x: 660, endPoint y: 228, distance: 148.0
click at [660, 228] on input "Kim Almeida | Director of Programs | Levi Strauss Foundation 1155 Battery Stree…" at bounding box center [722, 217] width 466 height 40
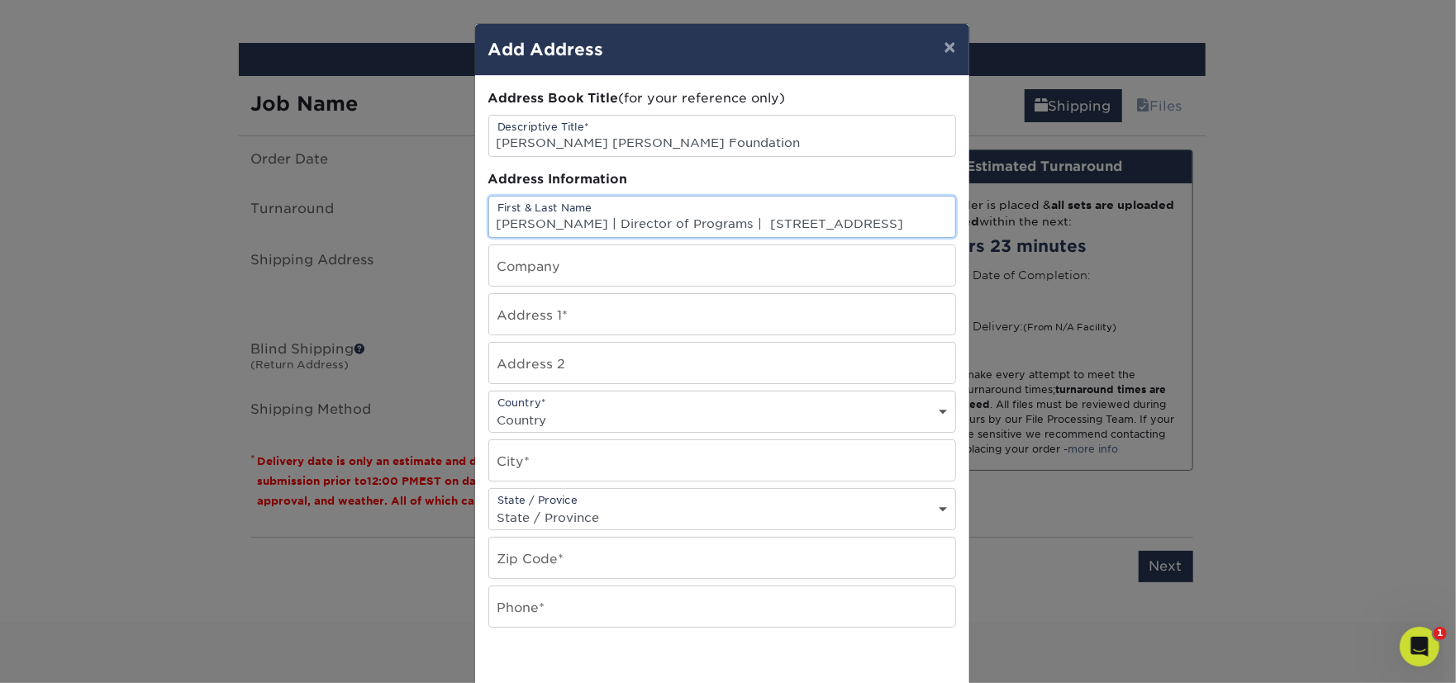
scroll to position [0, 63]
type input "Kim Almeida | Director of Programs | 1155 Battery Street | San Francisco, CA 94…"
click at [624, 264] on input "text" at bounding box center [722, 265] width 466 height 40
paste input "Levi Strauss Foundation"
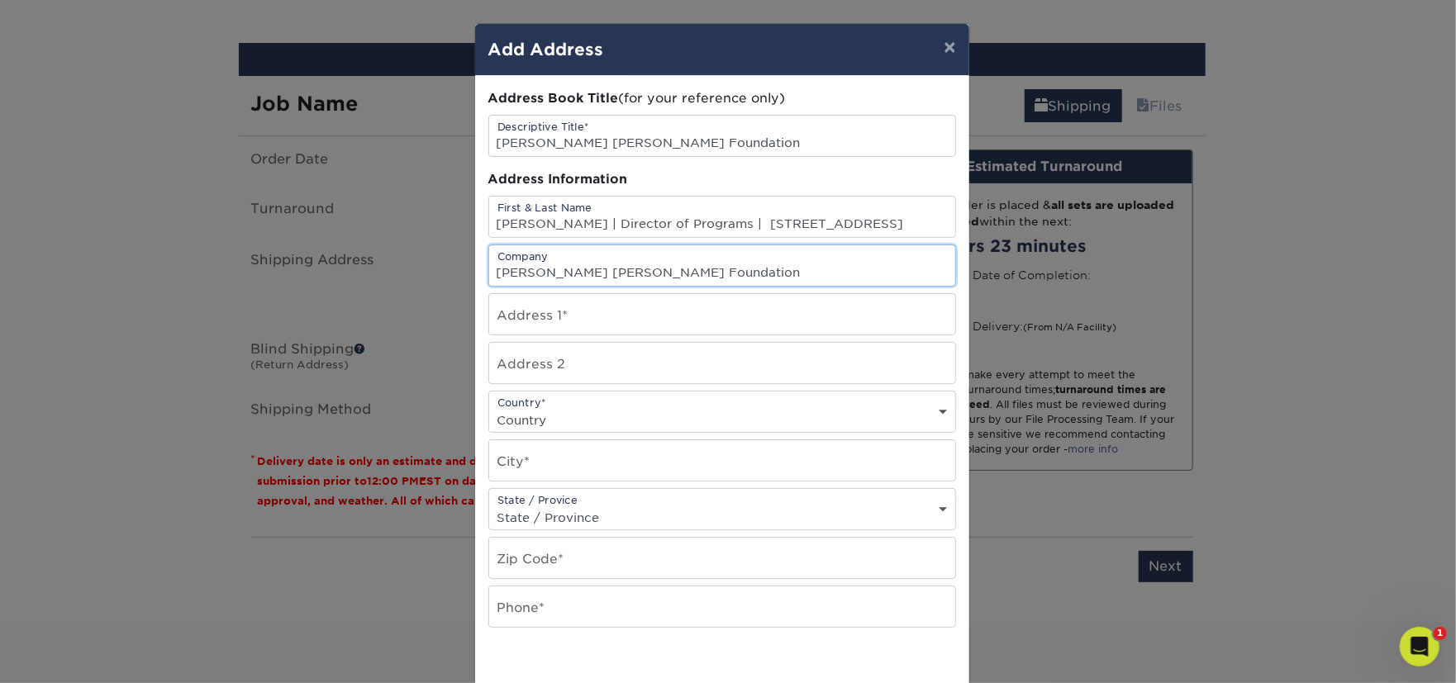
type input "Levi Strauss Foundation"
drag, startPoint x: 578, startPoint y: 221, endPoint x: 725, endPoint y: 221, distance: 147.1
click at [725, 221] on input "Kim Almeida | Director of Programs | 1155 Battery Street | San Francisco, CA 94…" at bounding box center [722, 217] width 466 height 40
drag, startPoint x: 579, startPoint y: 220, endPoint x: 697, endPoint y: 221, distance: 118.2
click at [697, 221] on input "Kim Almeida | 1155 Battery Street | San Francisco, CA 94111" at bounding box center [722, 217] width 466 height 40
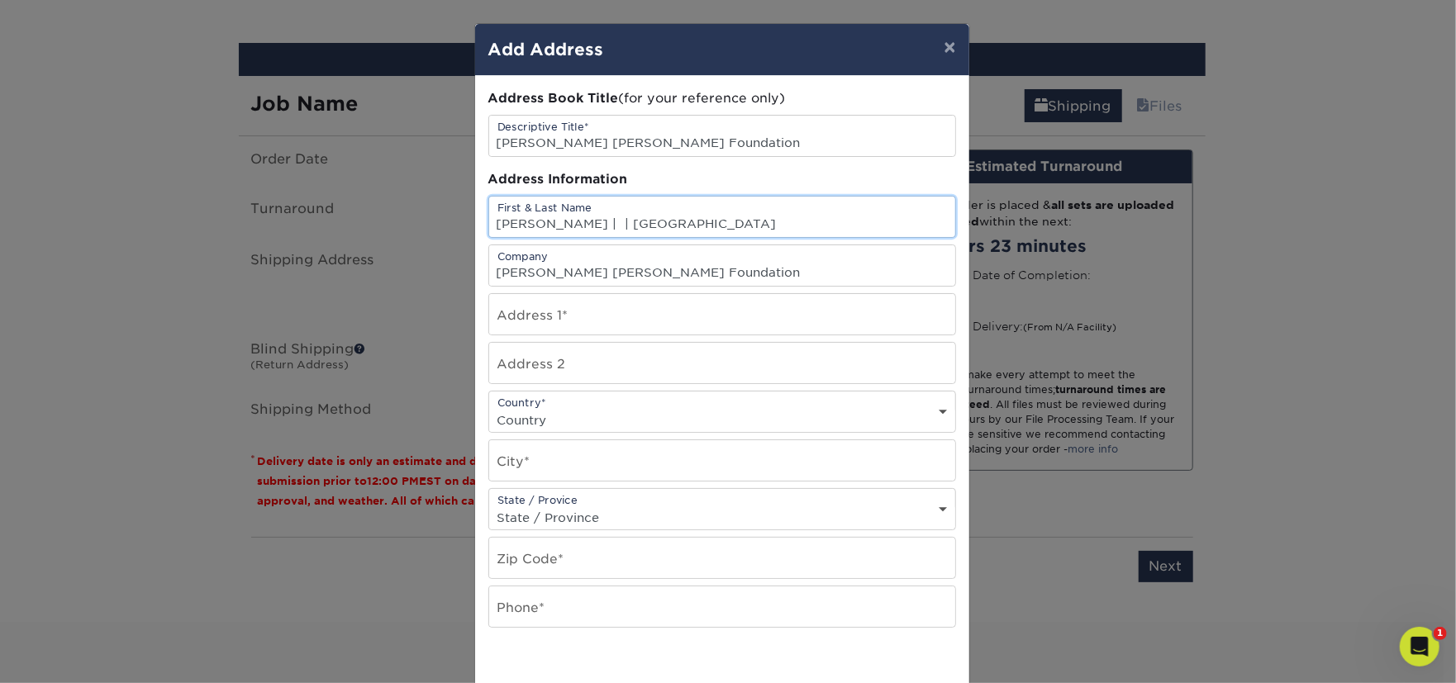
type input "Kim Almeida | | San Francisco, CA 94111"
click at [586, 321] on input "text" at bounding box center [722, 314] width 466 height 40
paste input "1155 Battery Street"
type input "1155 Battery Street"
drag, startPoint x: 593, startPoint y: 219, endPoint x: 678, endPoint y: 225, distance: 85.3
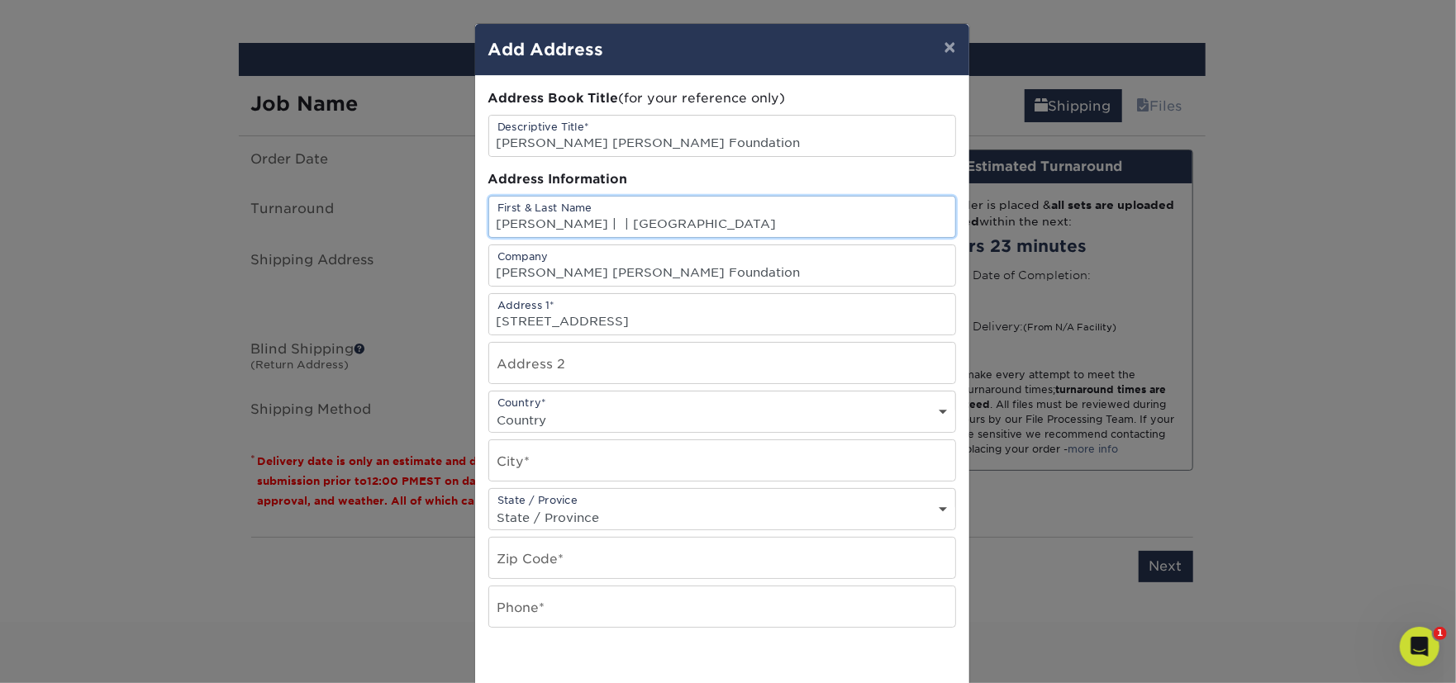
click at [678, 225] on input "Kim Almeida | | San Francisco, CA 94111" at bounding box center [722, 217] width 466 height 40
type input "Kim Almeida | | , CA 94111"
click at [551, 466] on input "text" at bounding box center [722, 460] width 466 height 40
paste input "San Francisco"
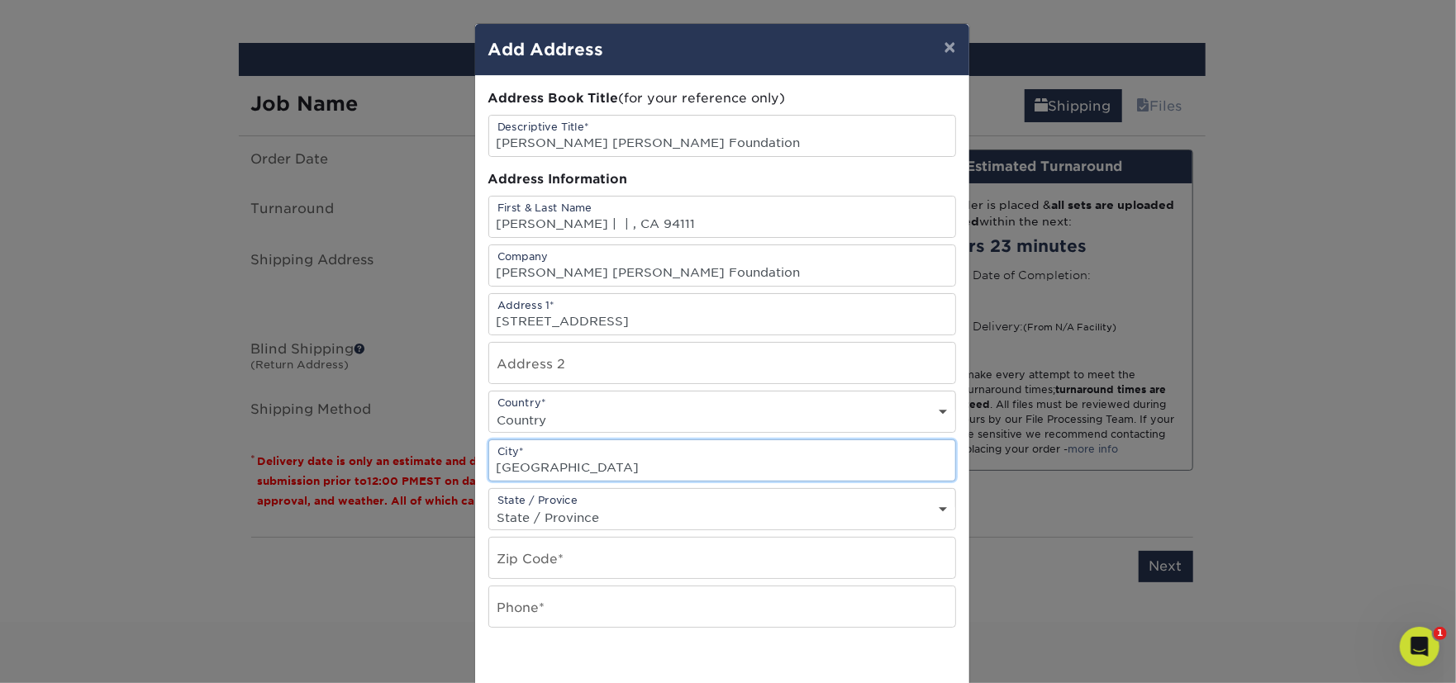
type input "San Francisco"
click at [534, 506] on select "State / Province Alabama Alaska Arizona Arkansas California Colorado Connecticu…" at bounding box center [722, 518] width 466 height 24
select select "CA"
click at [489, 506] on select "State / Province Alabama Alaska Arizona Arkansas California Colorado Connecticu…" at bounding box center [722, 518] width 466 height 24
click at [632, 223] on input "Kim Almeida | | , CA 94111" at bounding box center [722, 217] width 466 height 40
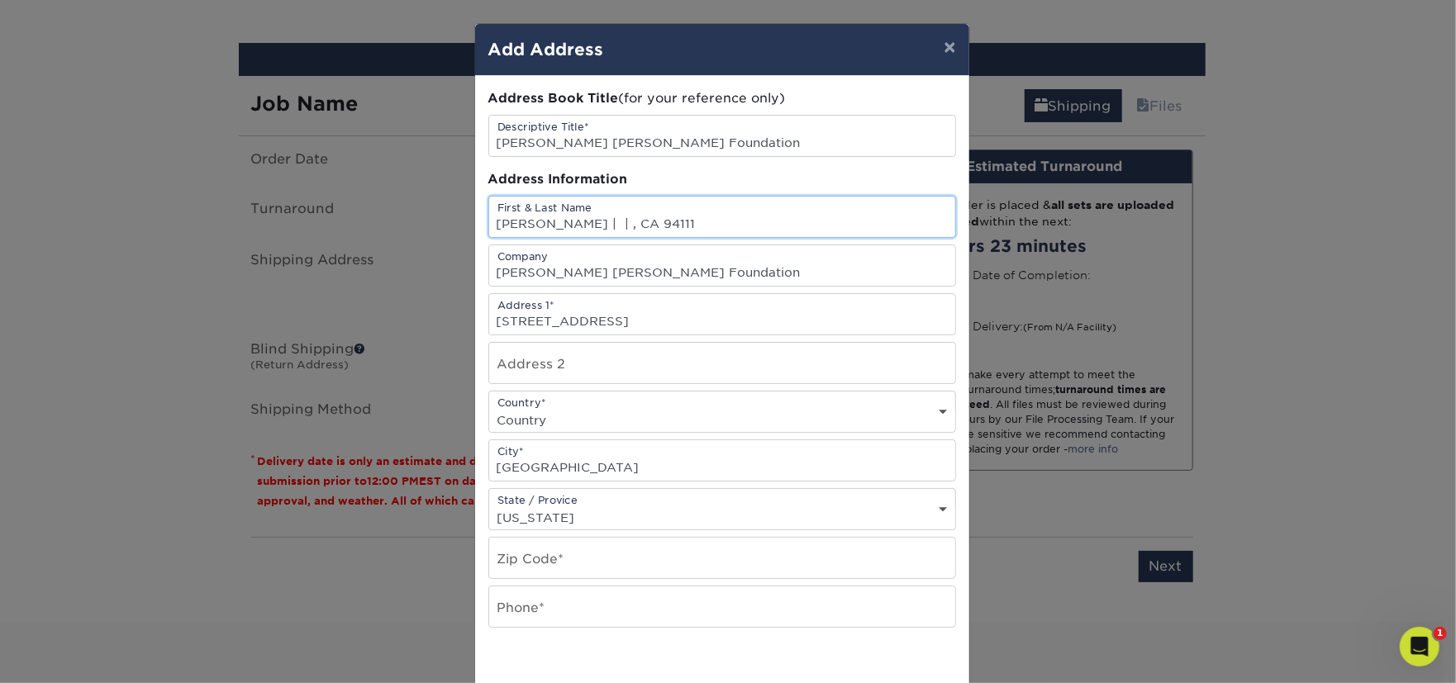
click at [632, 223] on input "Kim Almeida | | , CA 94111" at bounding box center [722, 217] width 466 height 40
type input "Kim Almeida | | , CA"
click at [550, 564] on input "text" at bounding box center [722, 558] width 466 height 40
paste input "94111"
type input "94111"
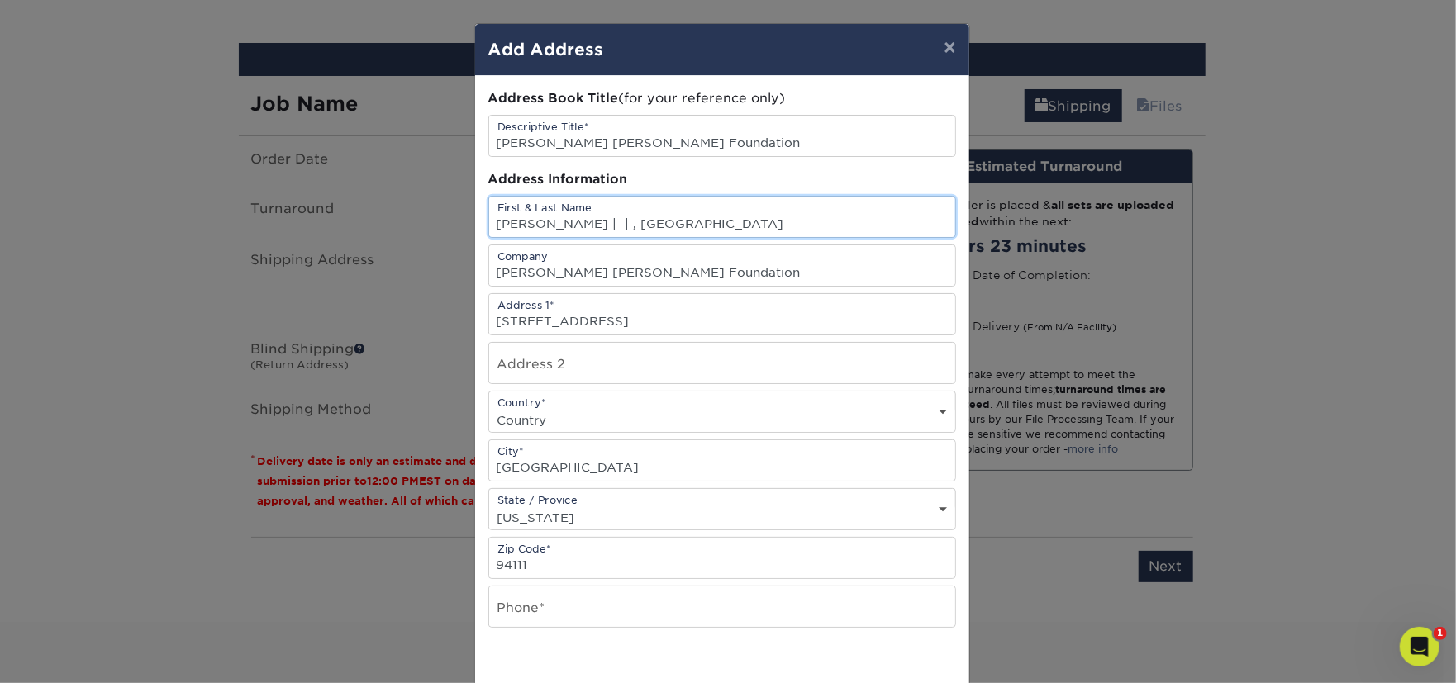
drag, startPoint x: 573, startPoint y: 221, endPoint x: 826, endPoint y: 226, distance: 252.9
click at [826, 226] on input "Kim Almeida | | , CA" at bounding box center [722, 217] width 466 height 40
type input "Kim Almeida"
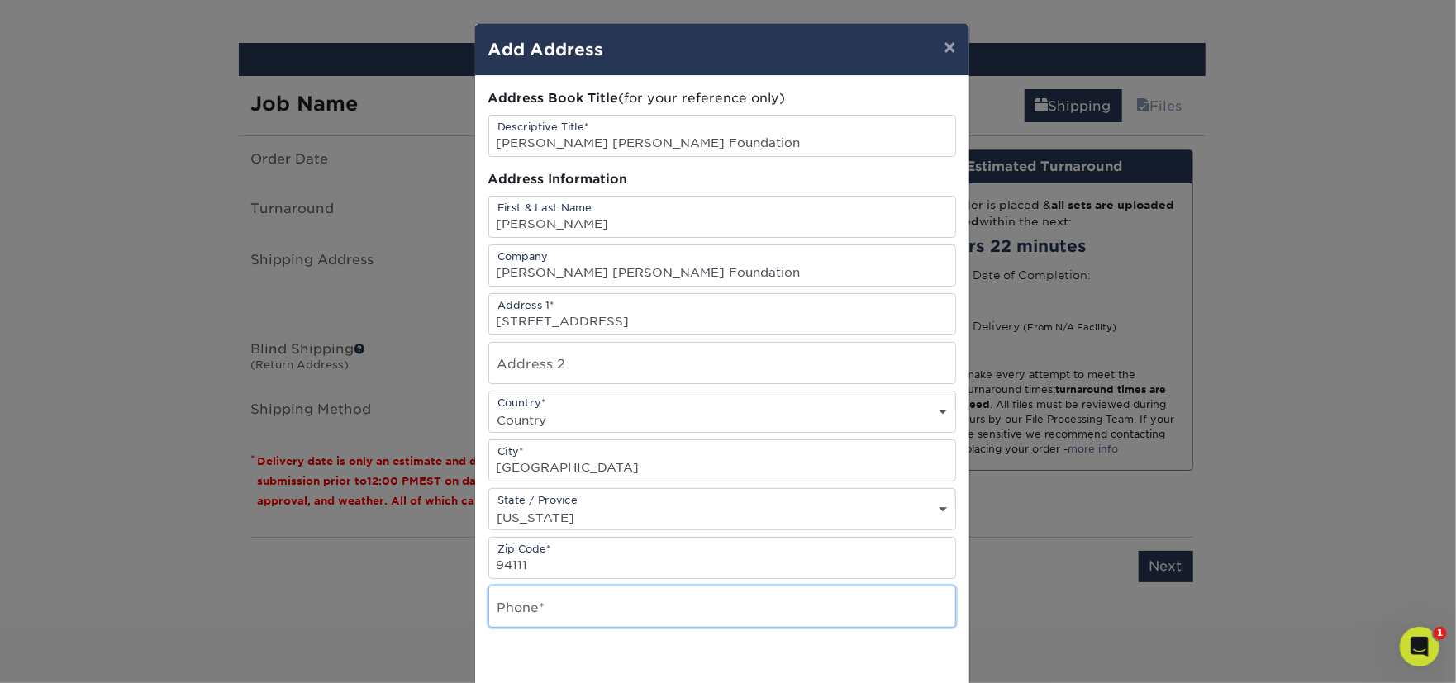
click at [559, 604] on input "text" at bounding box center [722, 607] width 466 height 40
paste input "1-415-501-6653"
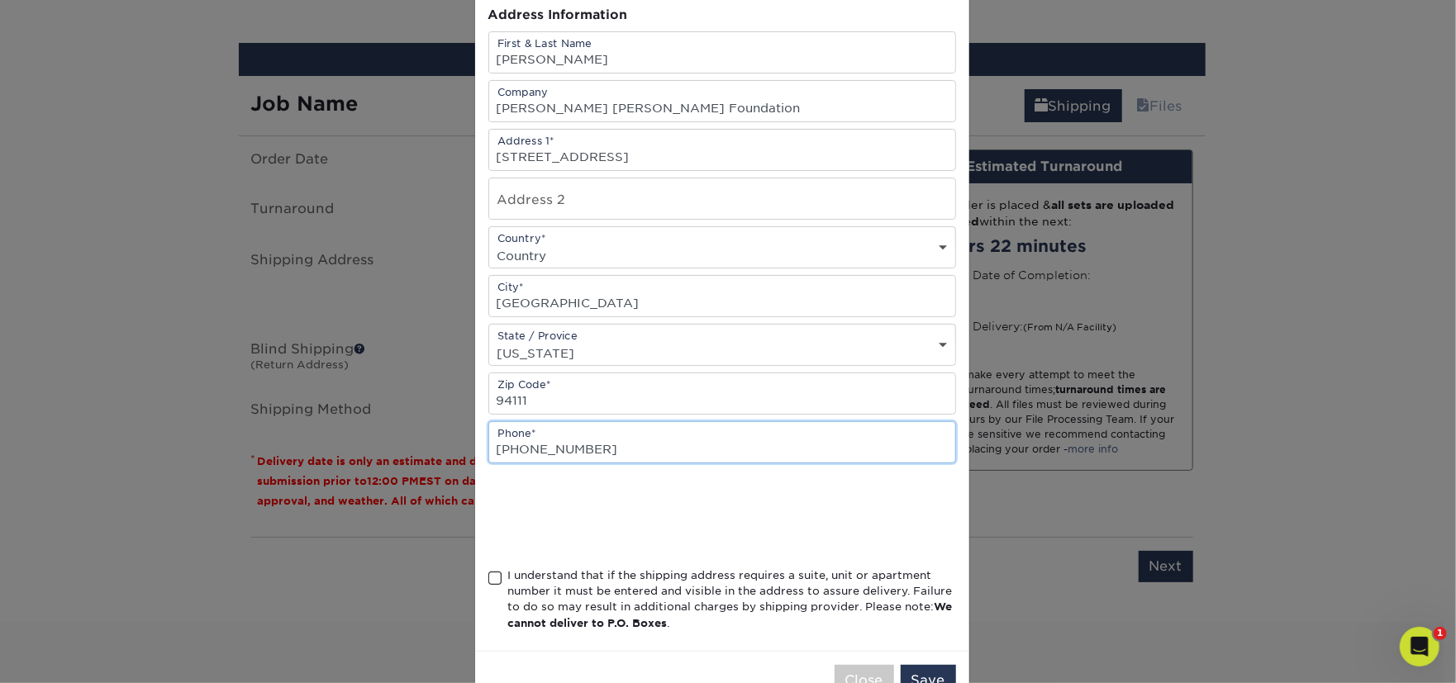
scroll to position [165, 0]
type input "1-415-501-6653"
click at [488, 570] on span at bounding box center [495, 578] width 14 height 16
click at [0, 0] on input "I understand that if the shipping address requires a suite, unit or apartment n…" at bounding box center [0, 0] width 0 height 0
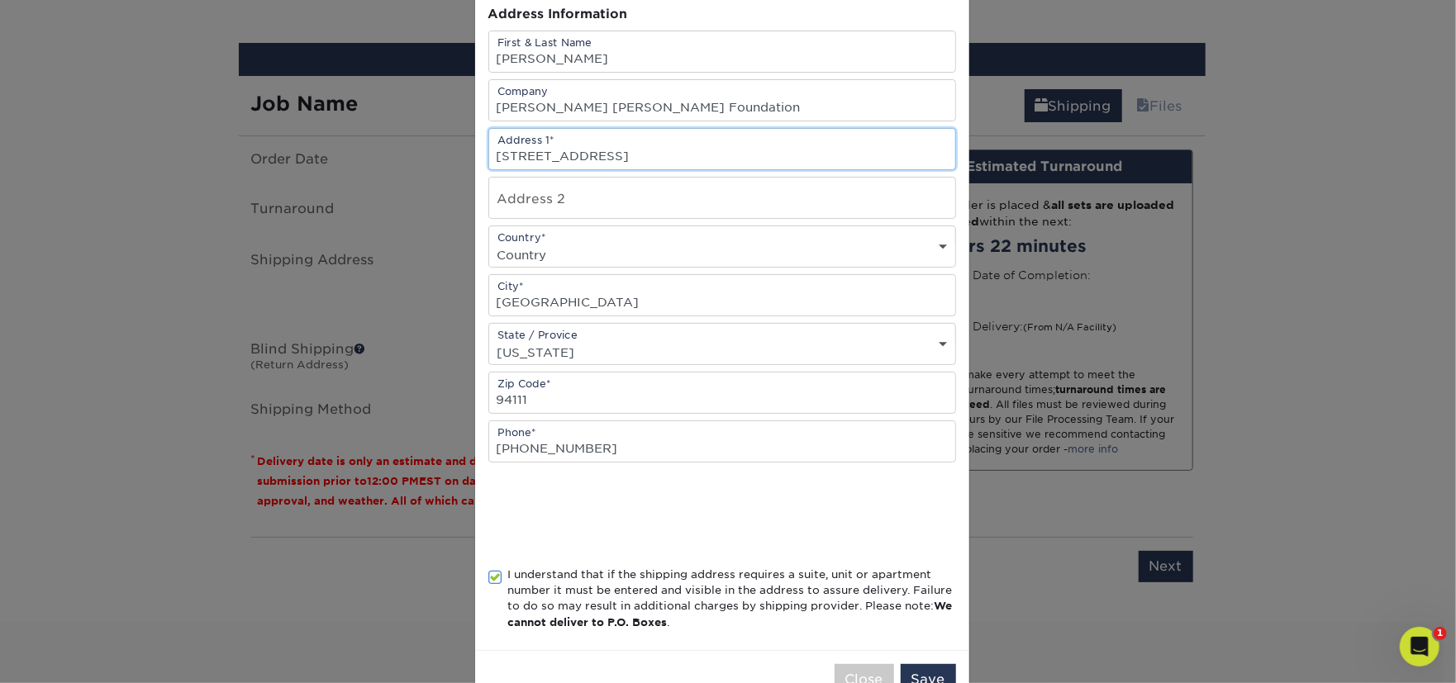
click at [675, 148] on input "1155 Battery Street" at bounding box center [722, 149] width 466 height 40
click at [676, 148] on input "1155 Battery Street" at bounding box center [722, 149] width 466 height 40
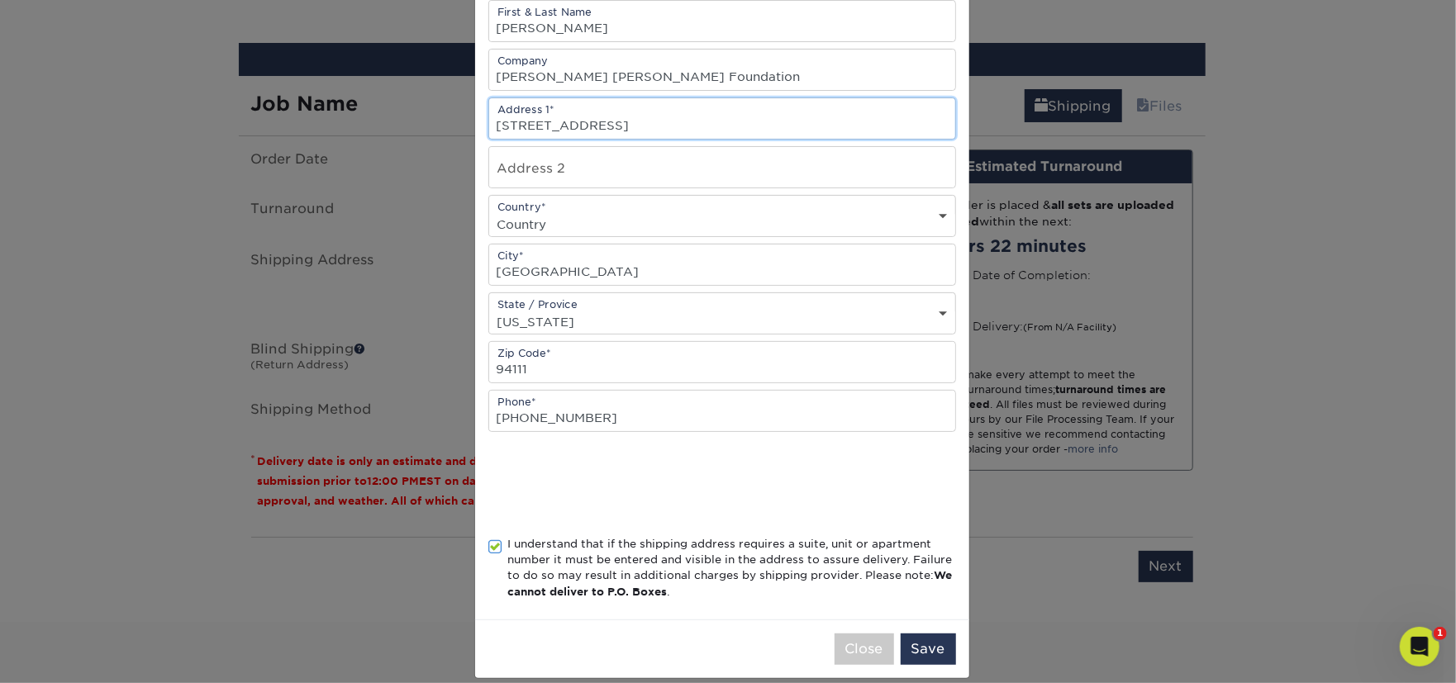
scroll to position [212, 0]
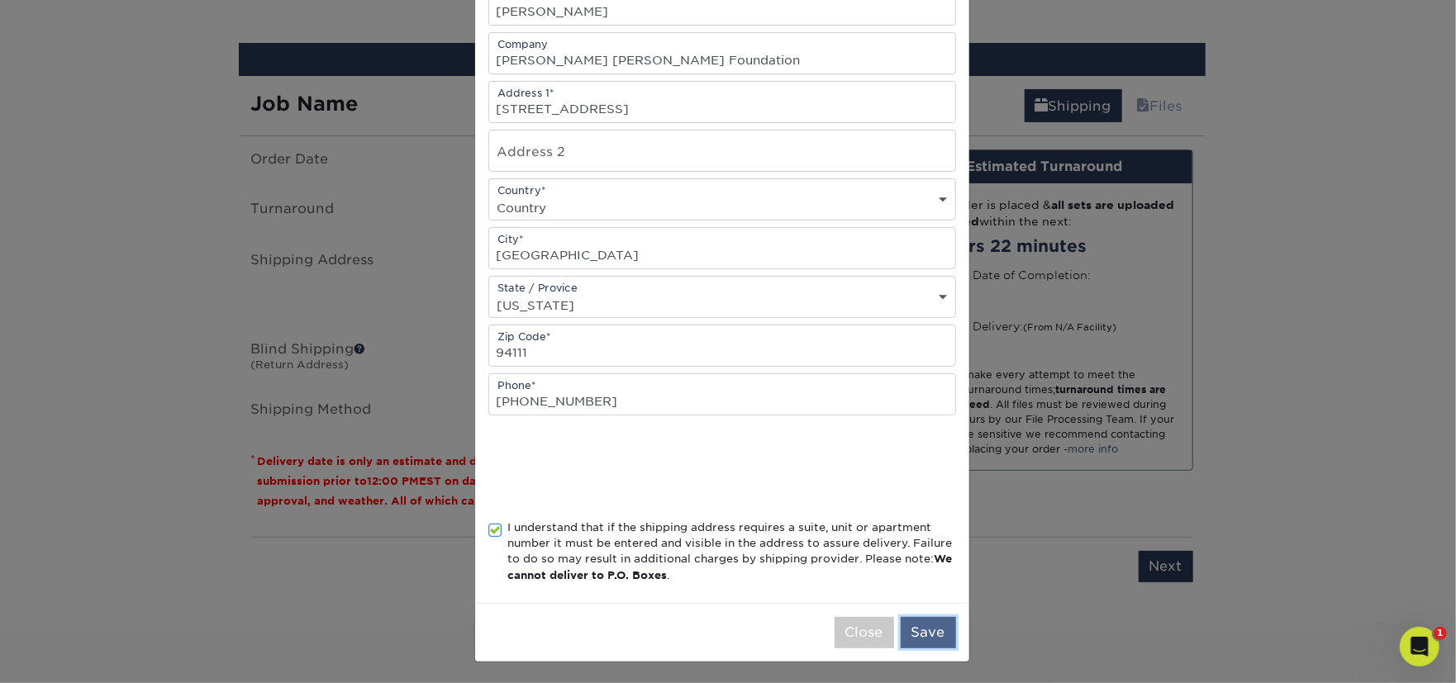
click at [927, 635] on button "Save" at bounding box center [928, 632] width 55 height 31
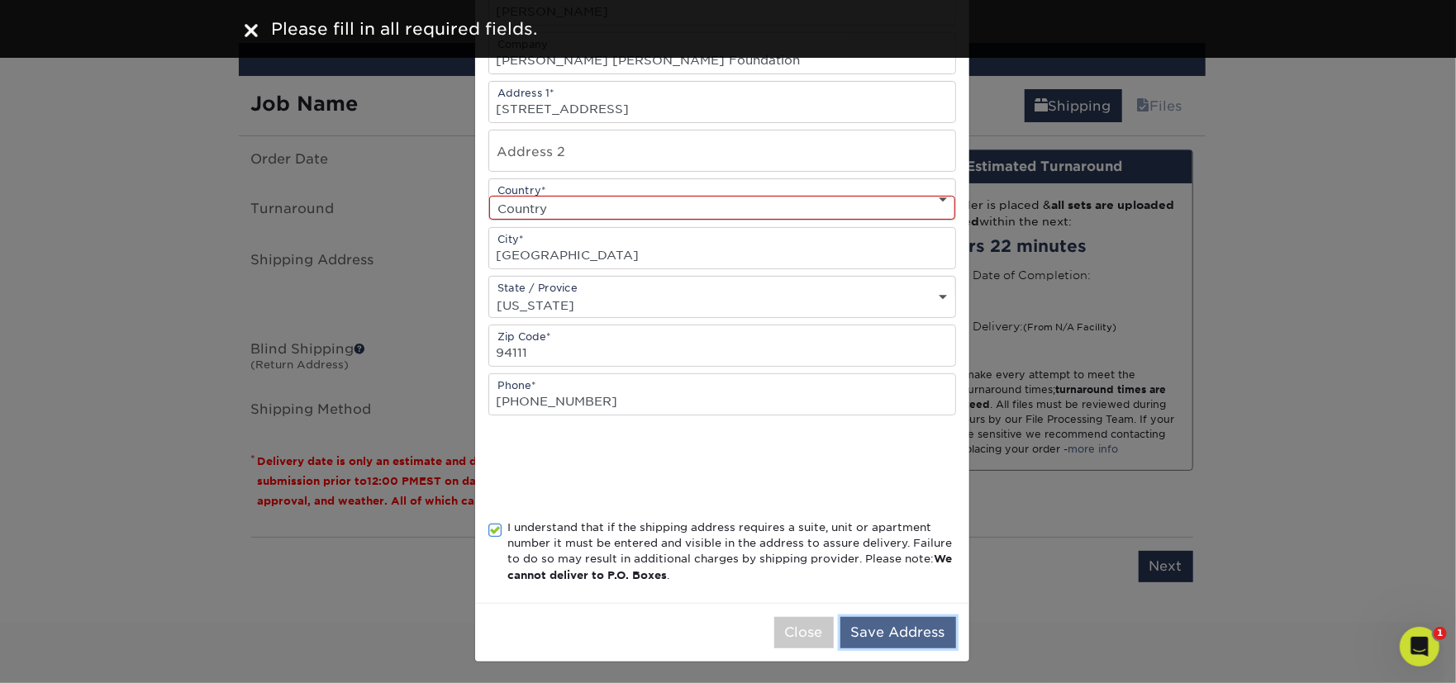
click at [868, 621] on button "Save Address" at bounding box center [898, 632] width 116 height 31
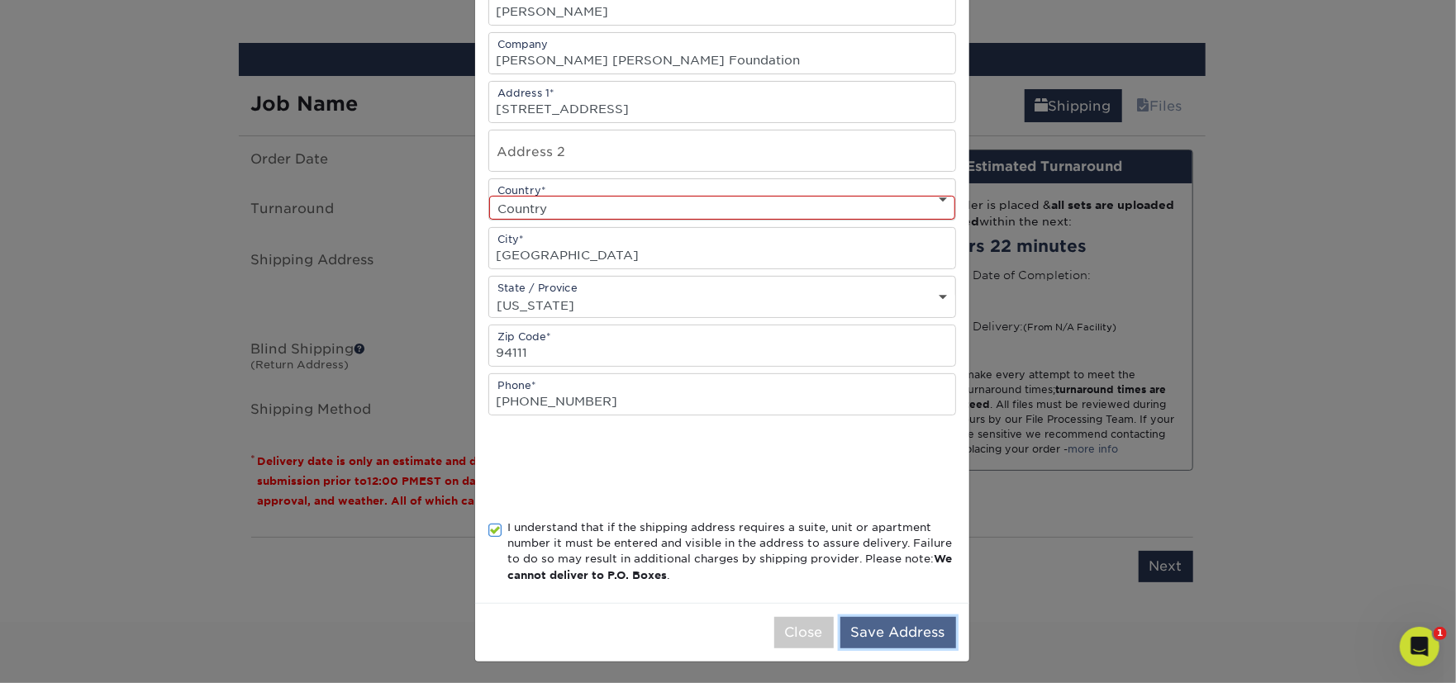
click at [865, 630] on button "Save Address" at bounding box center [898, 632] width 116 height 31
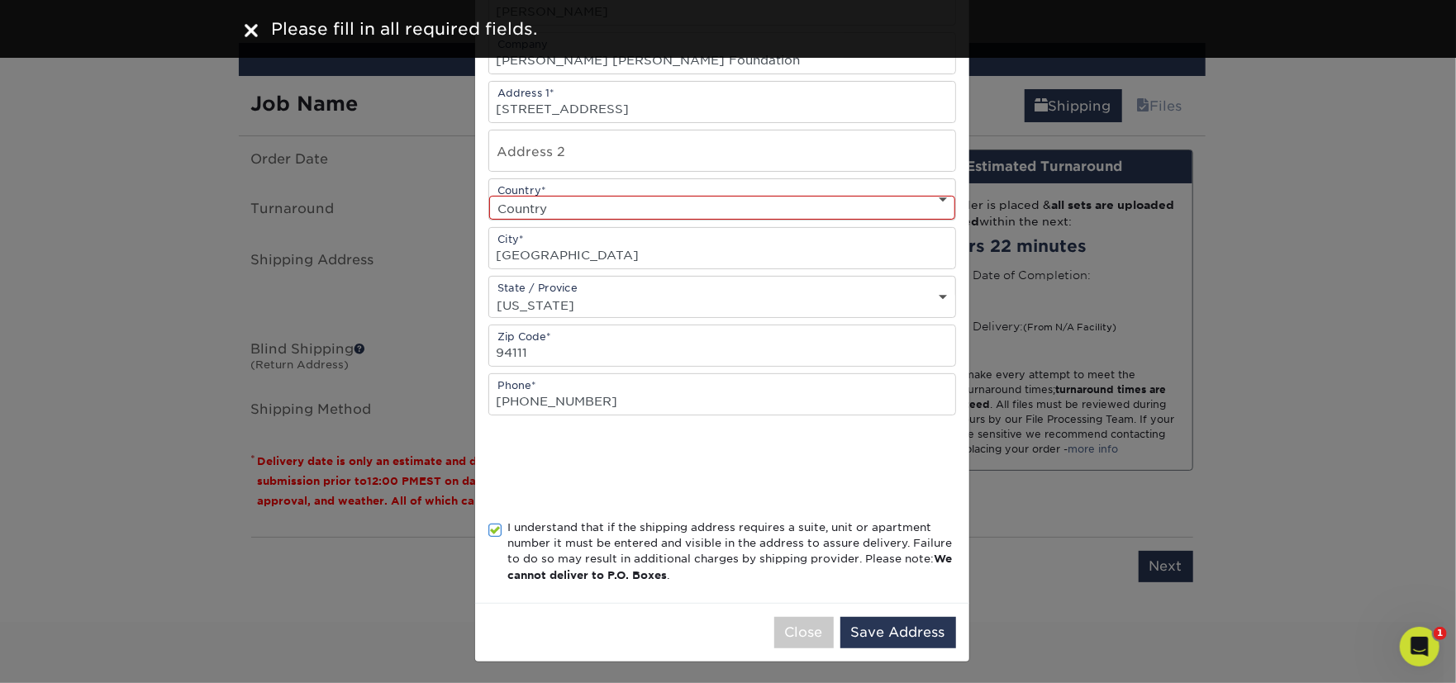
click at [795, 207] on select "Country United States Canada ----------------------------- Afghanistan Albania …" at bounding box center [722, 208] width 466 height 24
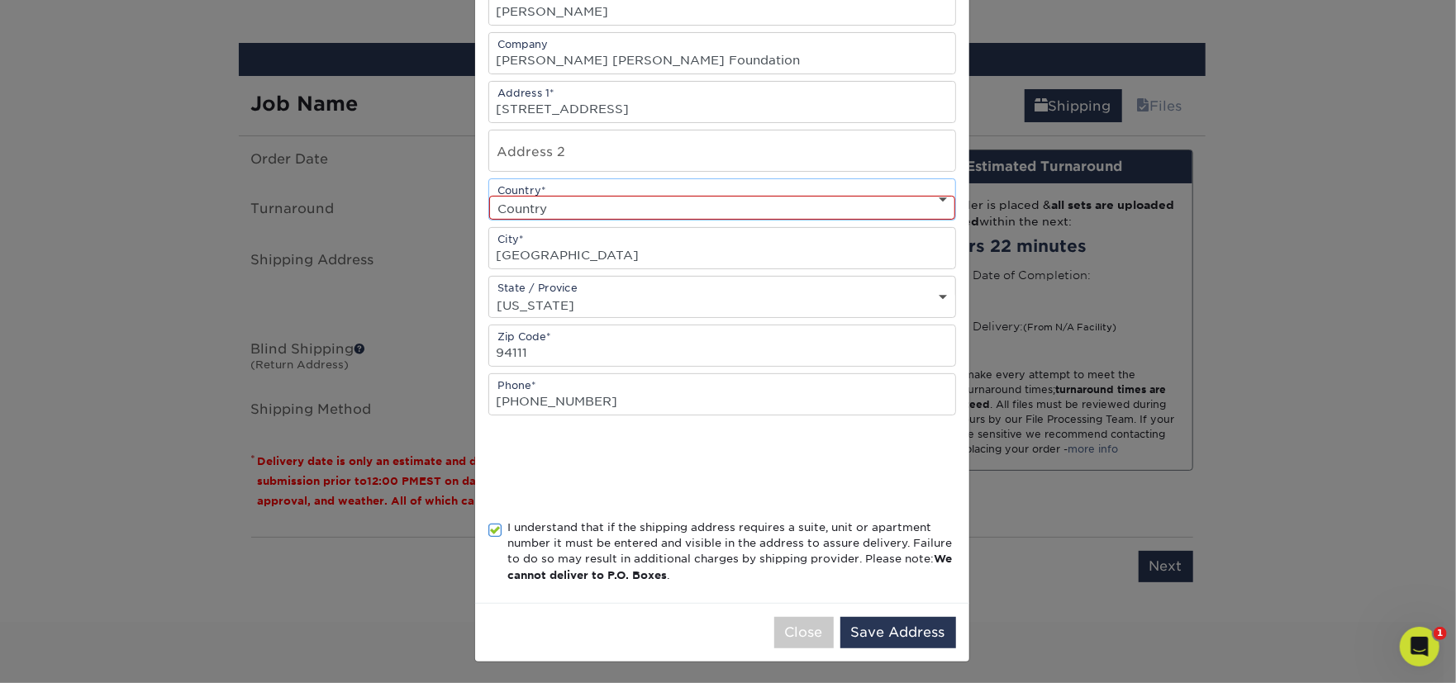
select select "US"
click at [489, 196] on select "Country United States Canada ----------------------------- Afghanistan Albania …" at bounding box center [722, 208] width 466 height 24
click at [936, 619] on button "Save Address" at bounding box center [898, 632] width 116 height 31
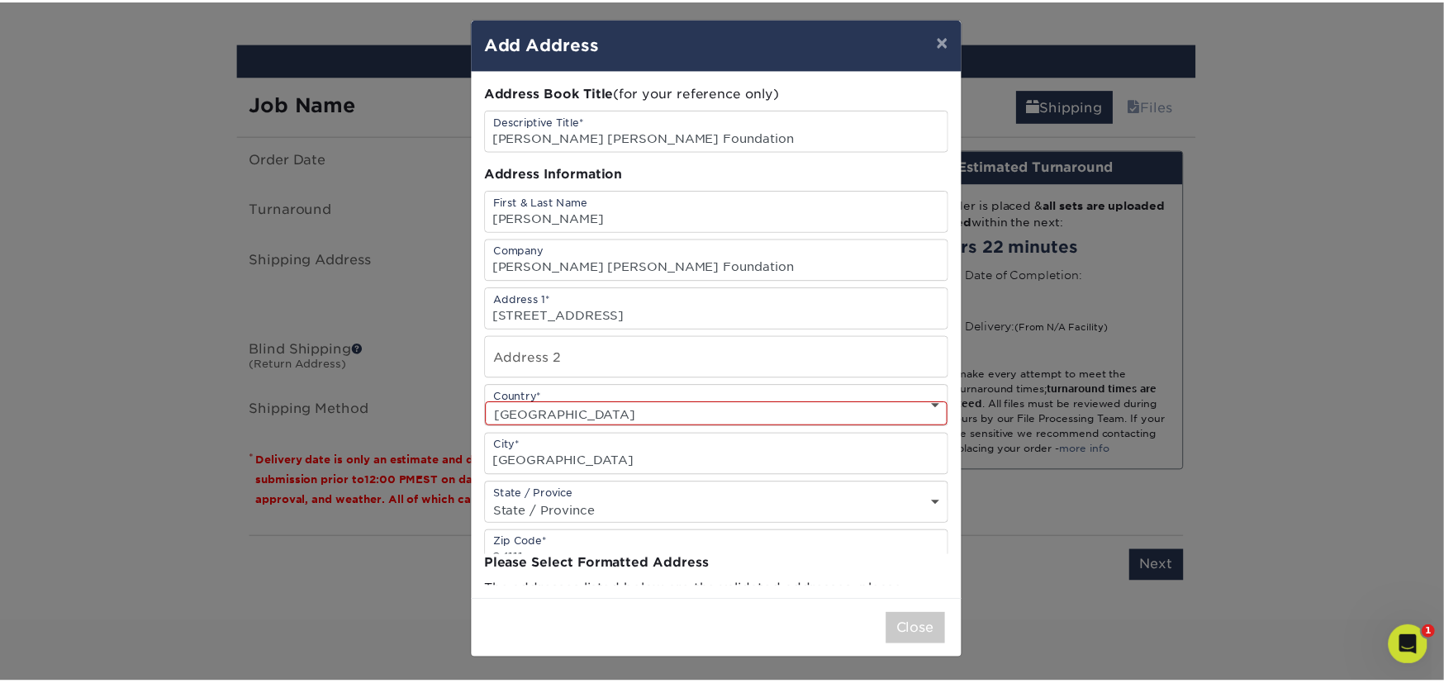
scroll to position [0, 0]
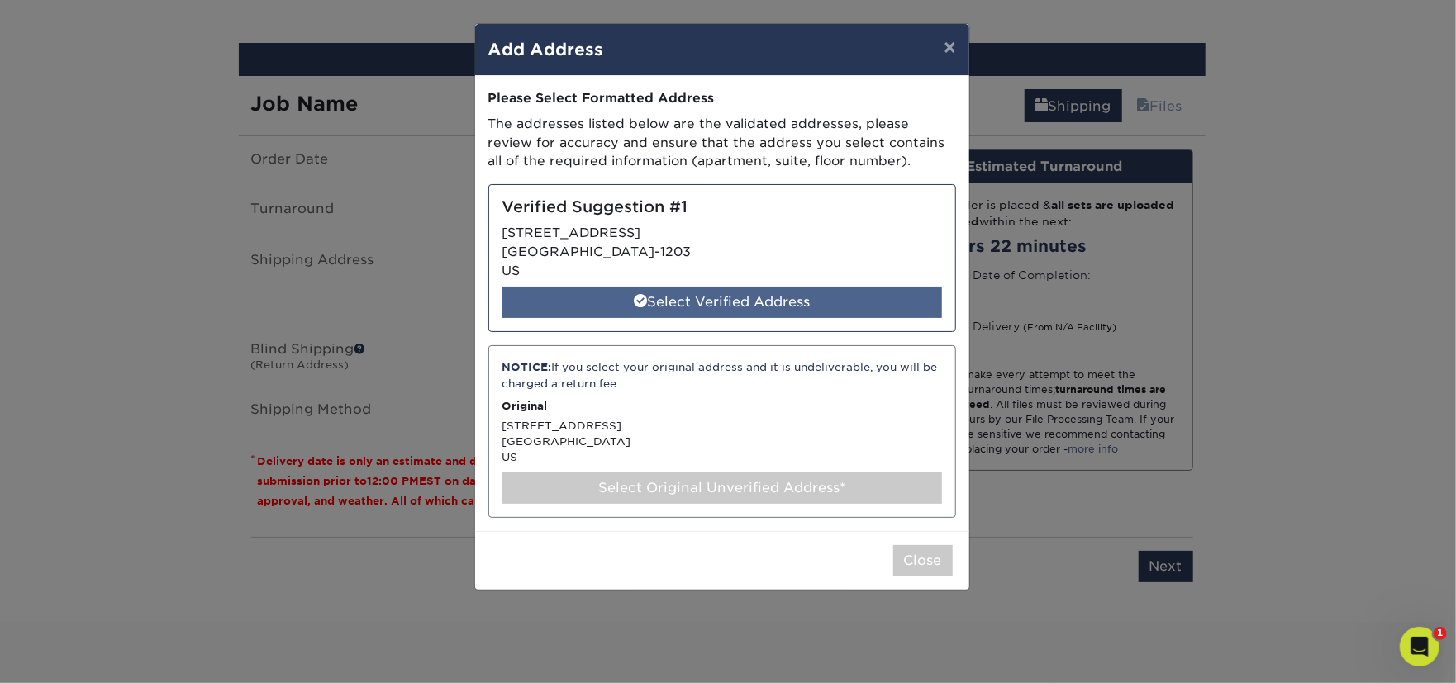
click at [731, 299] on div "Select Verified Address" at bounding box center [722, 302] width 440 height 31
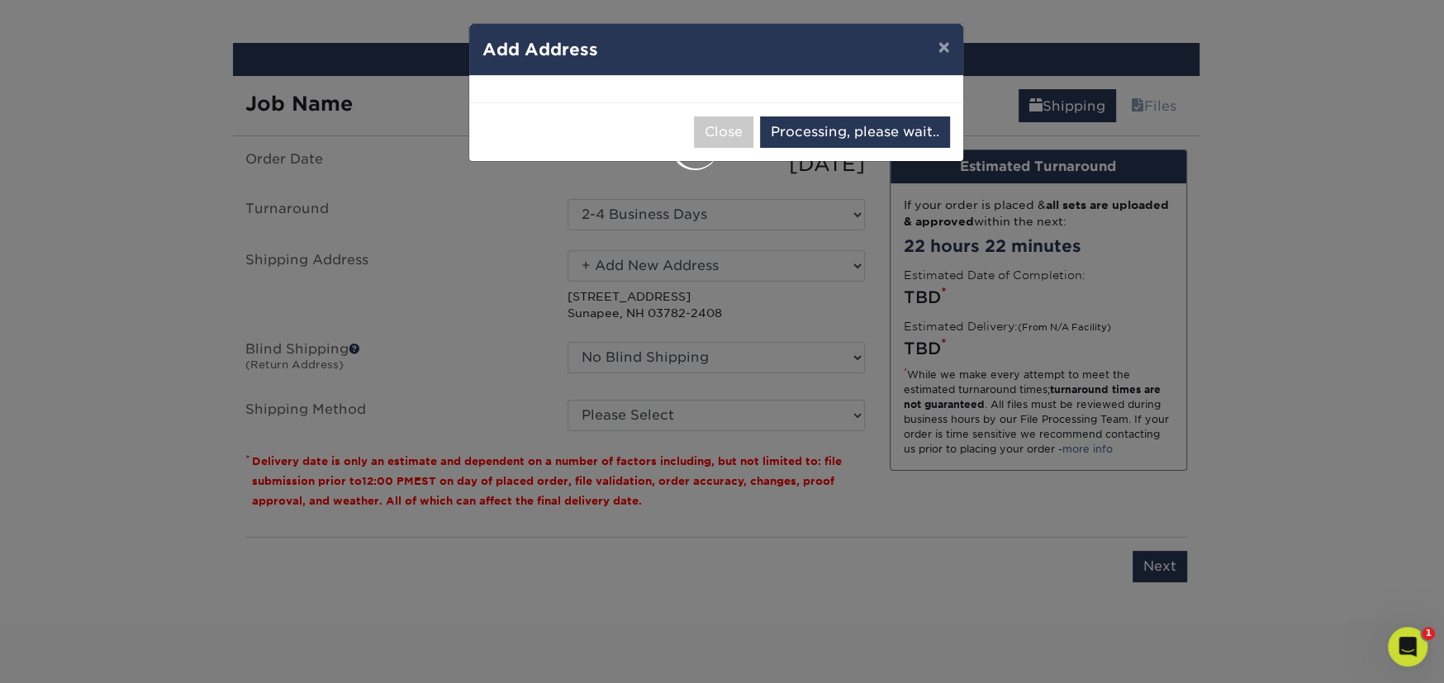
select select "285523"
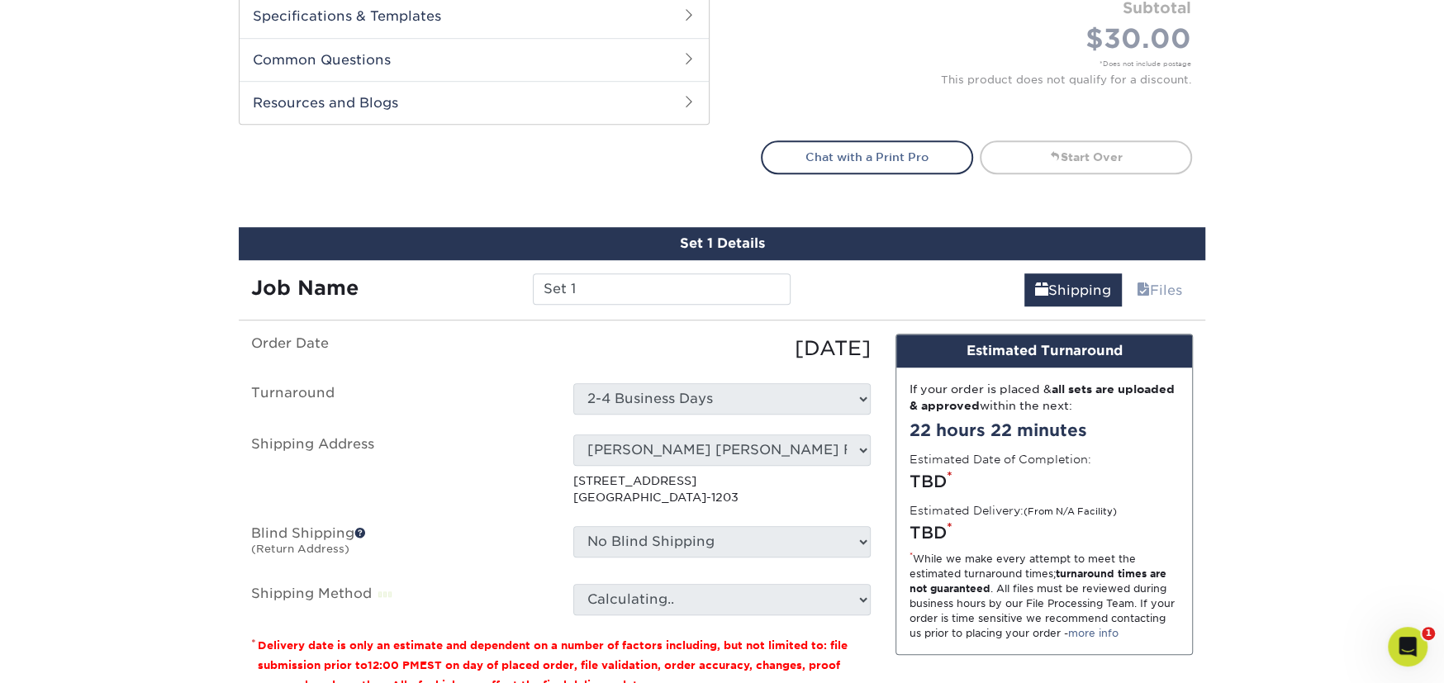
scroll to position [816, 0]
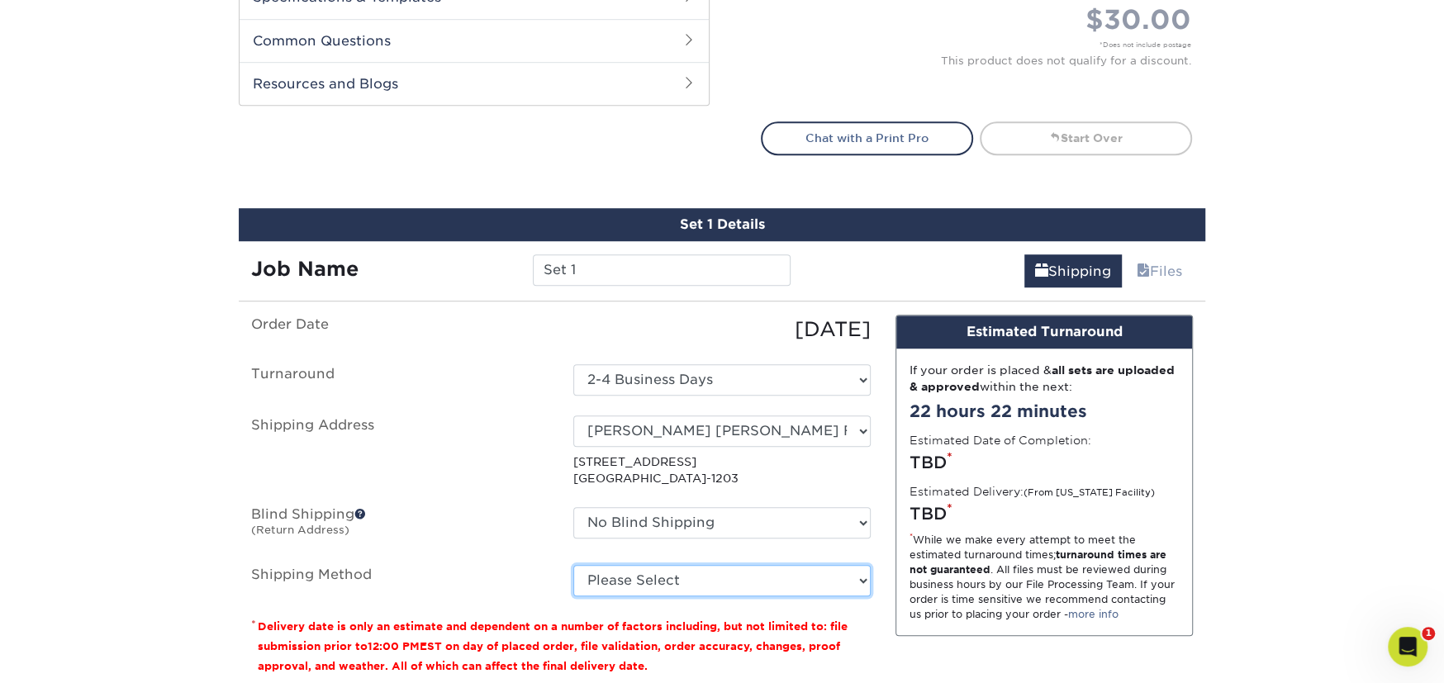
click at [744, 579] on select "Please Select Ground Shipping (+$34.64) 3 Day Shipping Service (+$39.00) 2 Day …" at bounding box center [721, 580] width 297 height 31
select select "03"
click at [573, 565] on select "Please Select Ground Shipping (+$34.64) 3 Day Shipping Service (+$39.00) 2 Day …" at bounding box center [721, 580] width 297 height 31
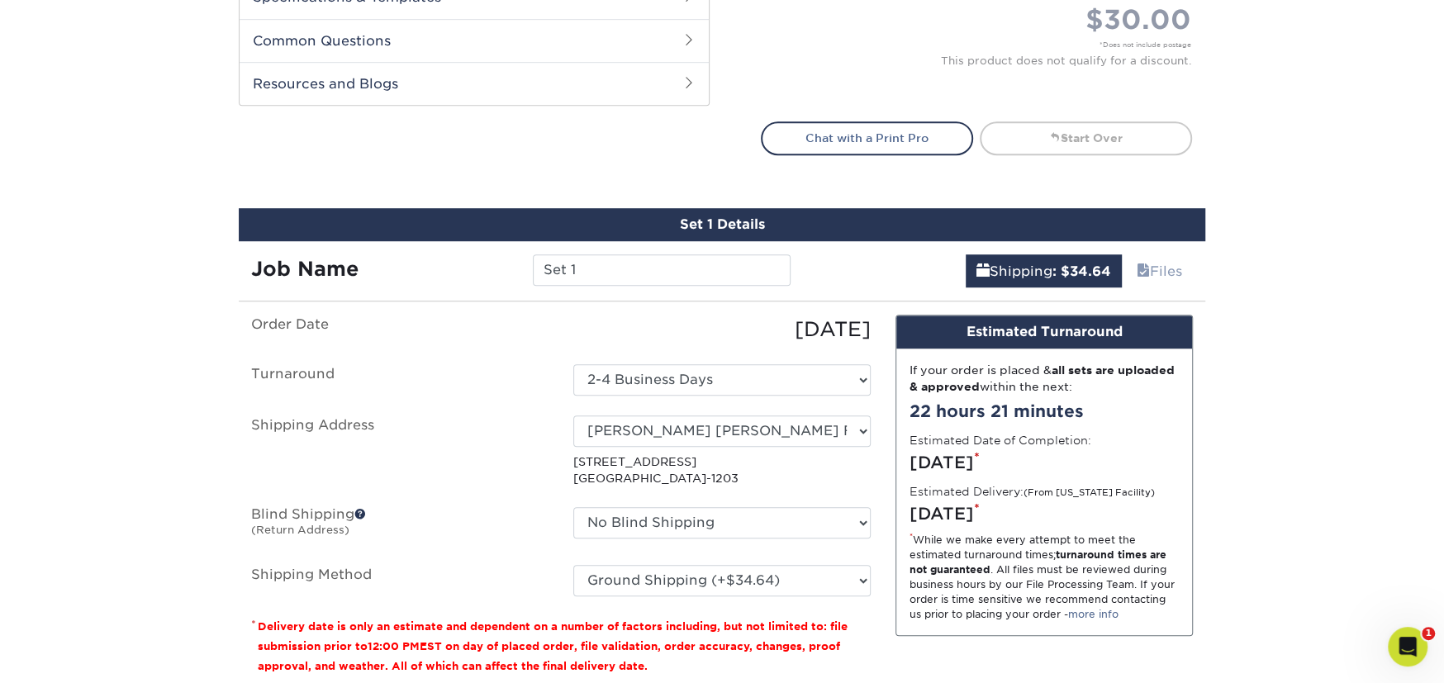
click at [1322, 302] on div "Products Postcards Matte Postcards Next $" at bounding box center [722, 38] width 1444 height 1498
